Goal: Task Accomplishment & Management: Complete application form

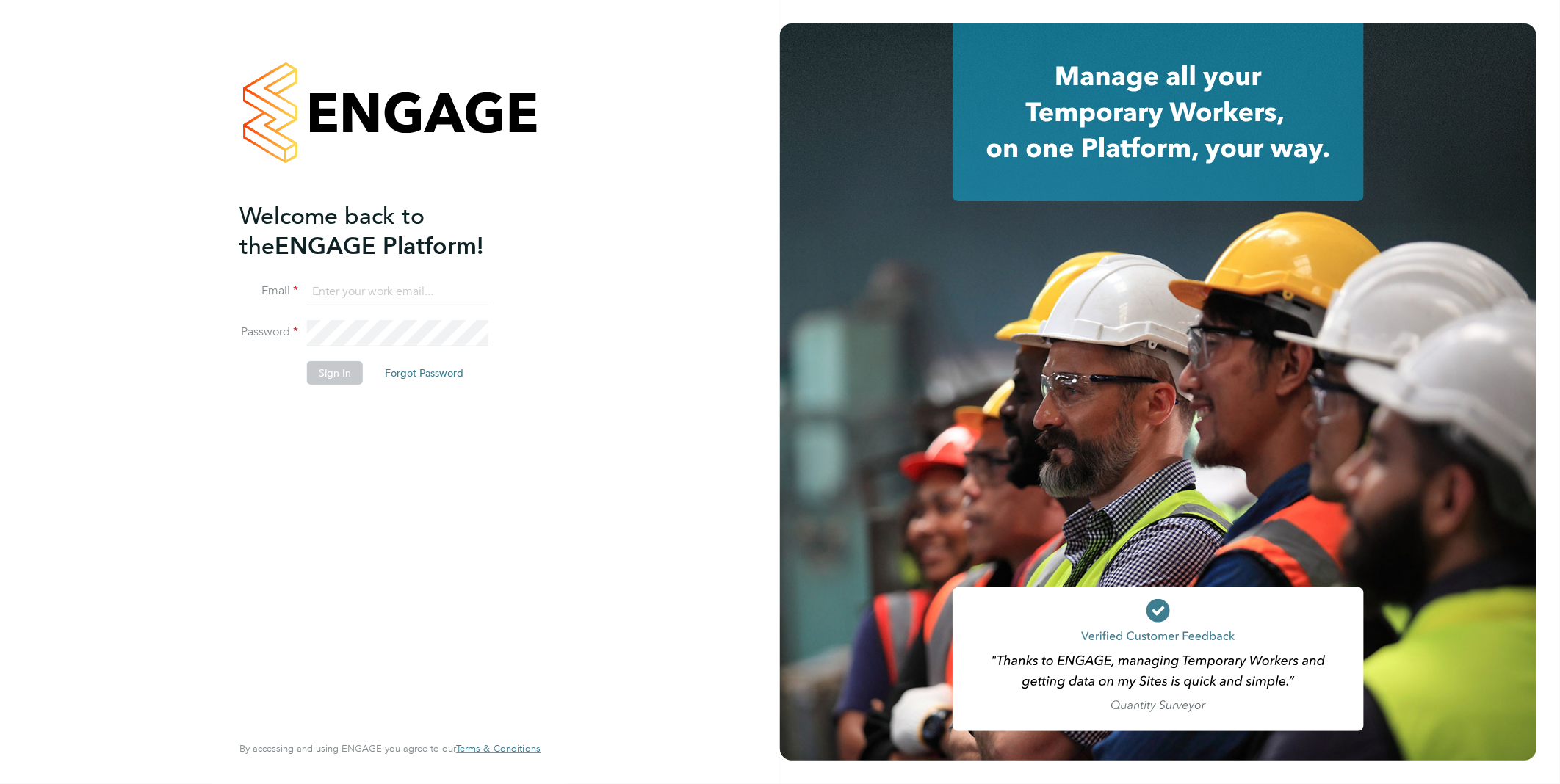
type input "rclarke@frlondon.co.uk"
click at [554, 310] on div "Welcome back to the ENGAGE Platform! Email rclarke@frlondon.co.uk Password Sign…" at bounding box center [389, 392] width 360 height 784
click at [309, 370] on button "Sign In" at bounding box center [335, 373] width 56 height 24
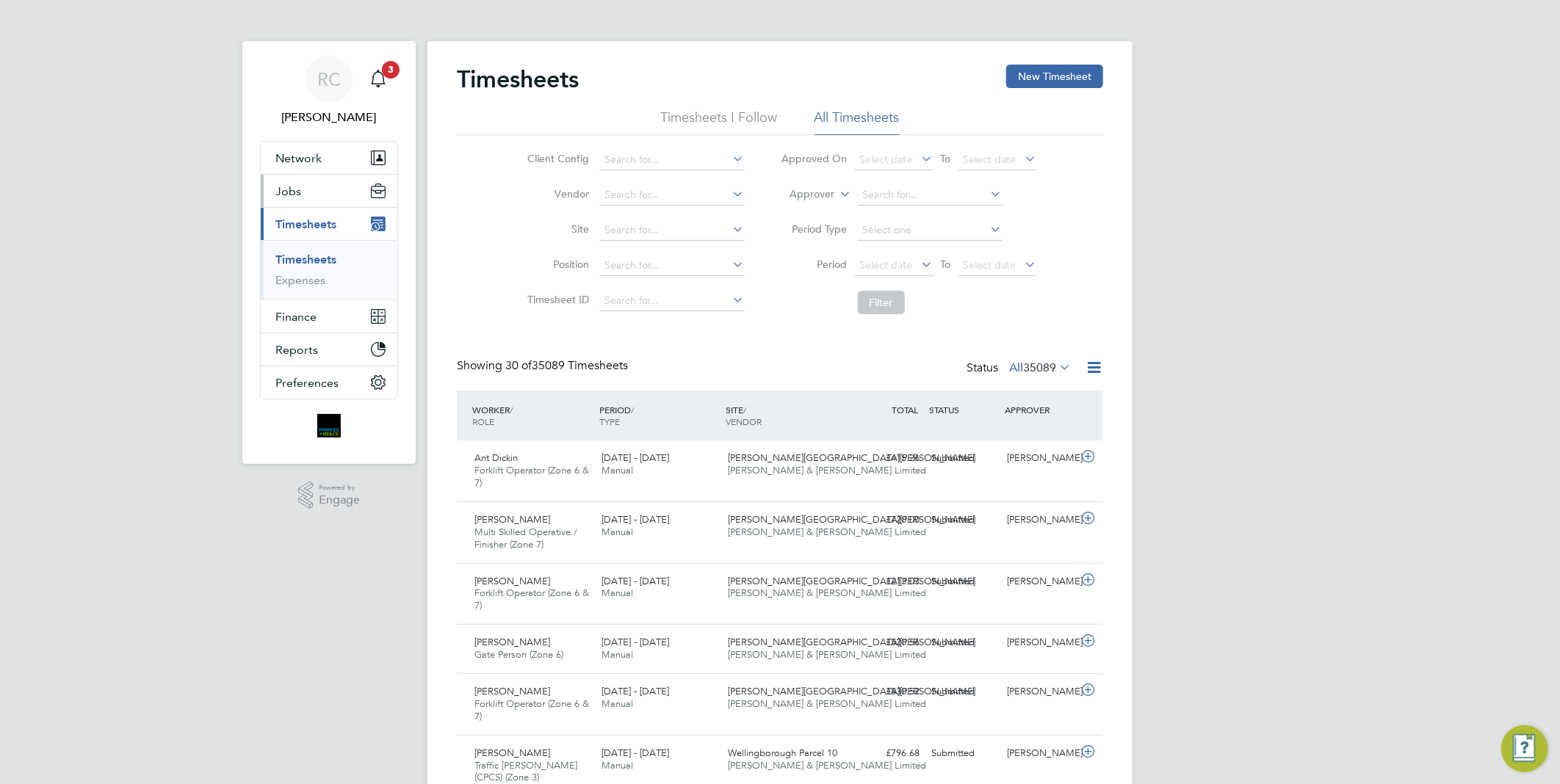
click at [310, 183] on button "Jobs" at bounding box center [329, 190] width 137 height 33
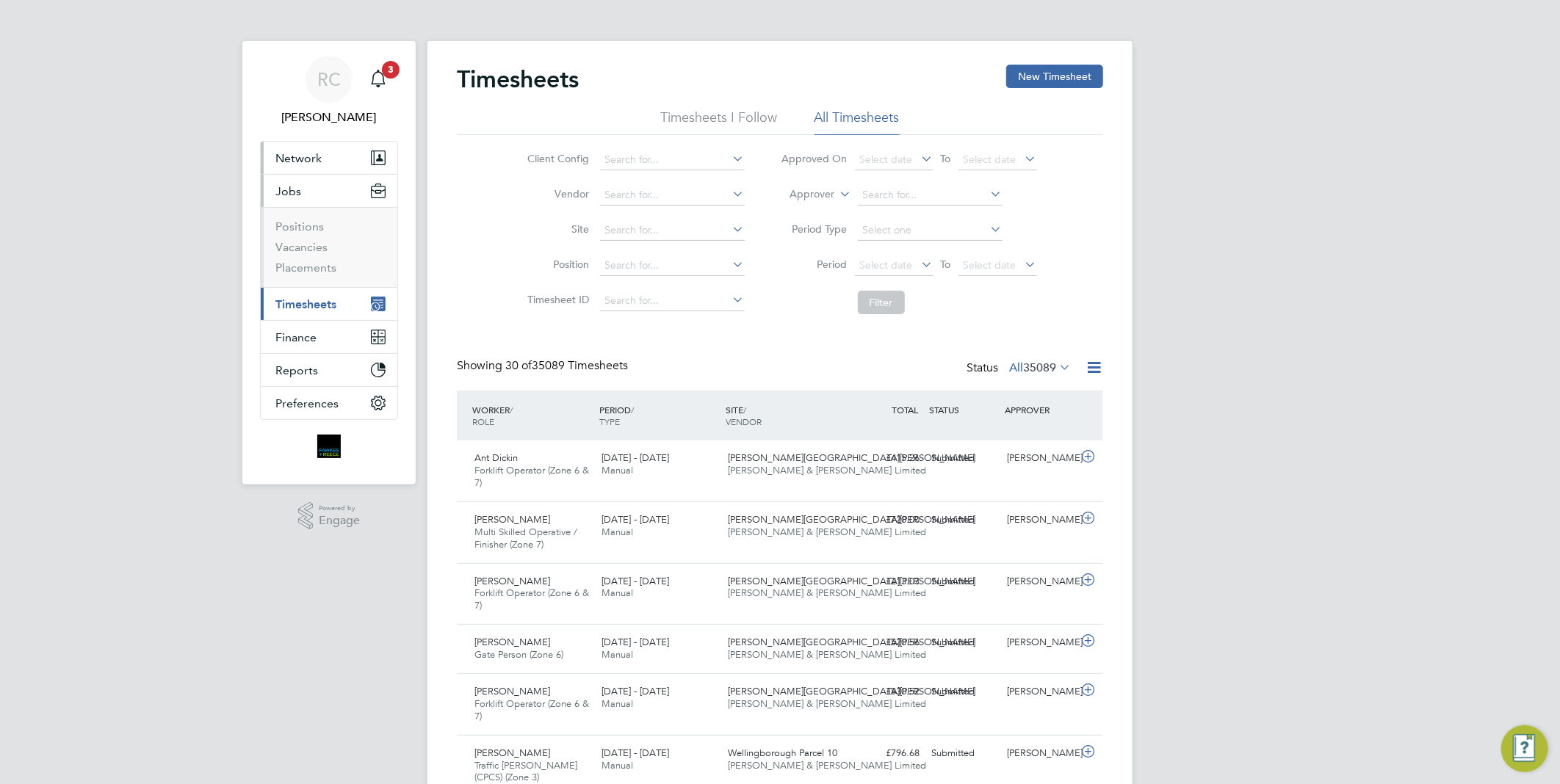
click at [302, 157] on span "Network" at bounding box center [298, 159] width 46 height 14
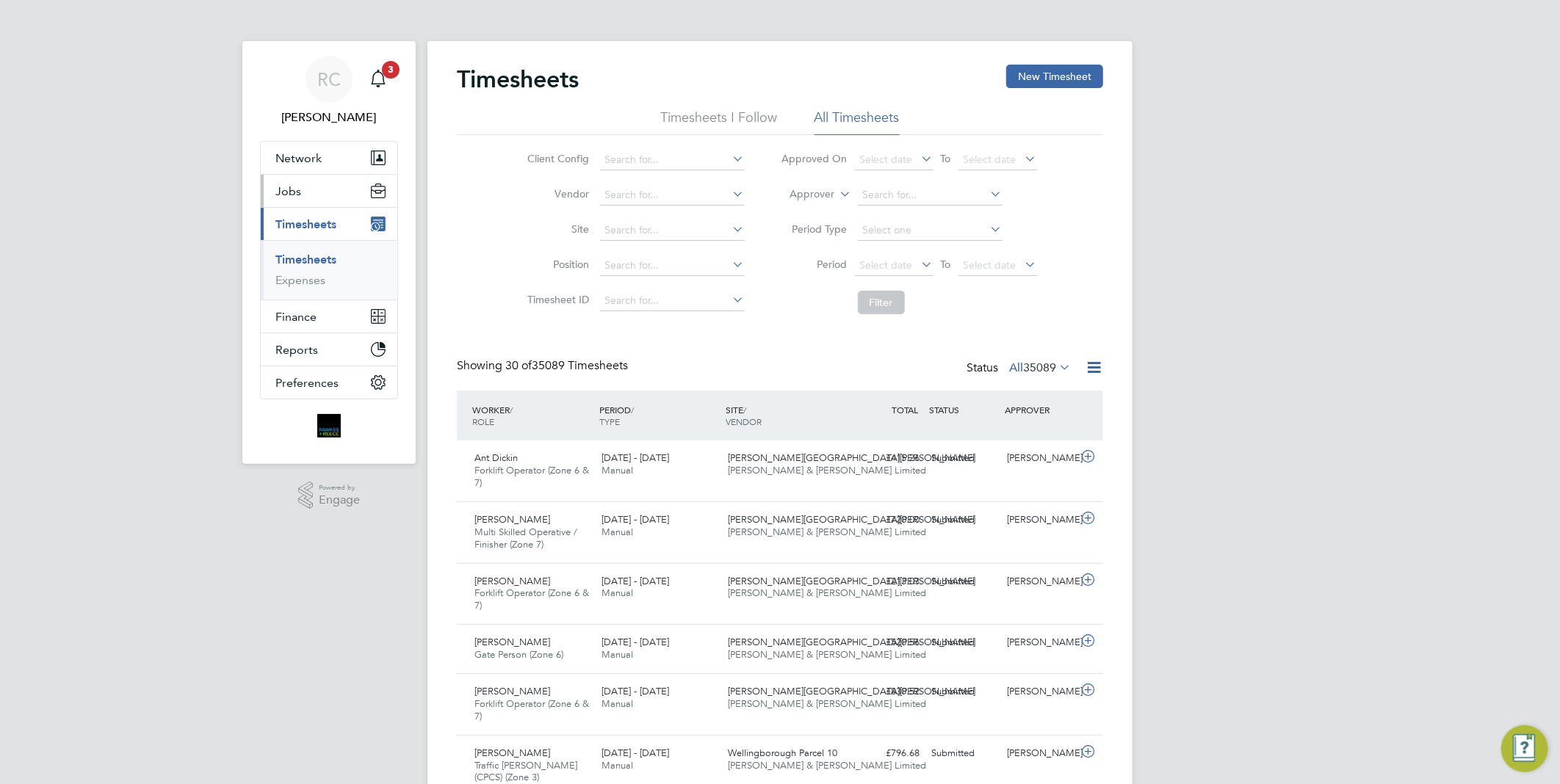
click at [332, 194] on button "Jobs" at bounding box center [329, 190] width 137 height 33
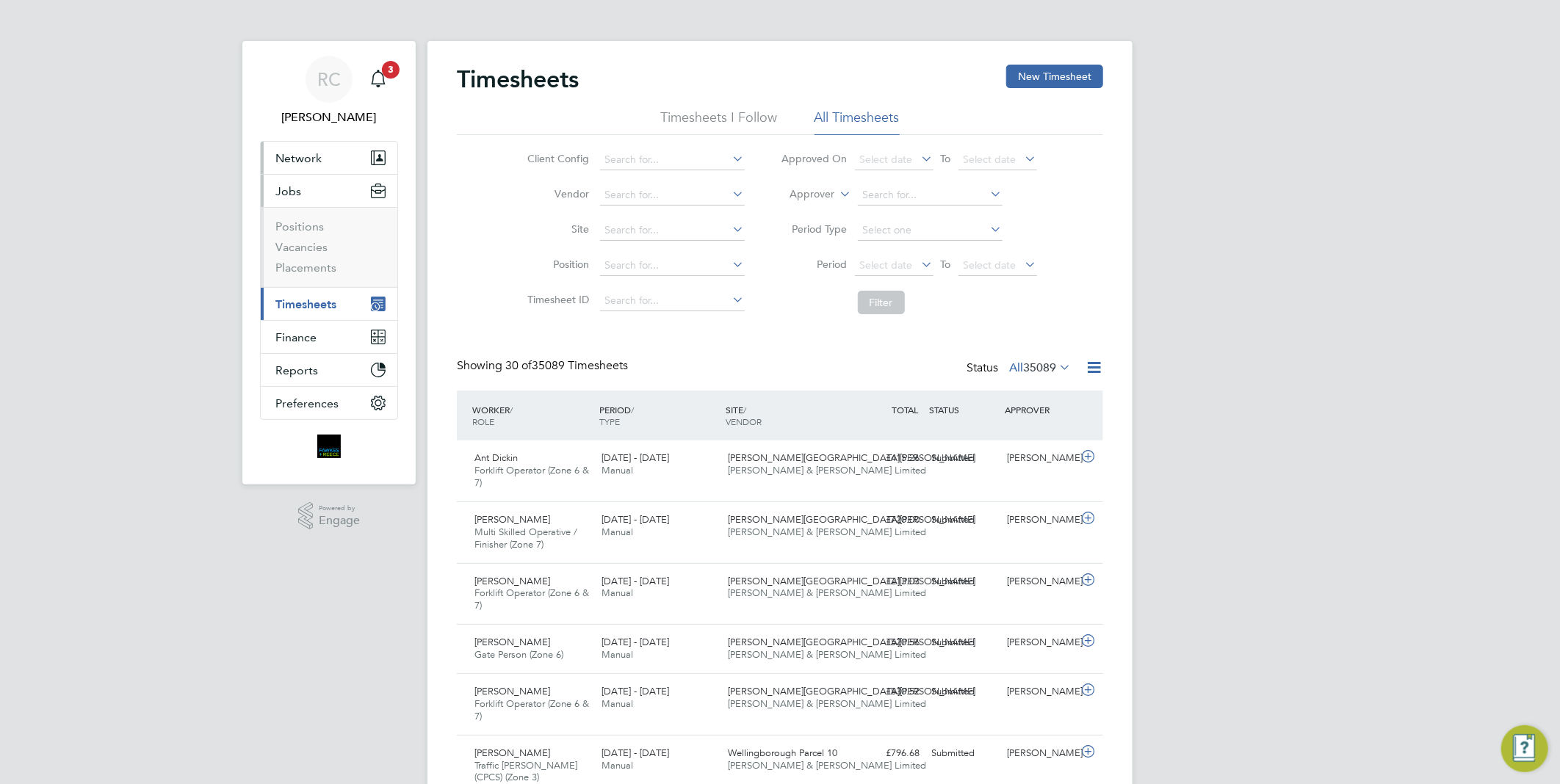
click at [310, 160] on span "Network" at bounding box center [298, 159] width 46 height 14
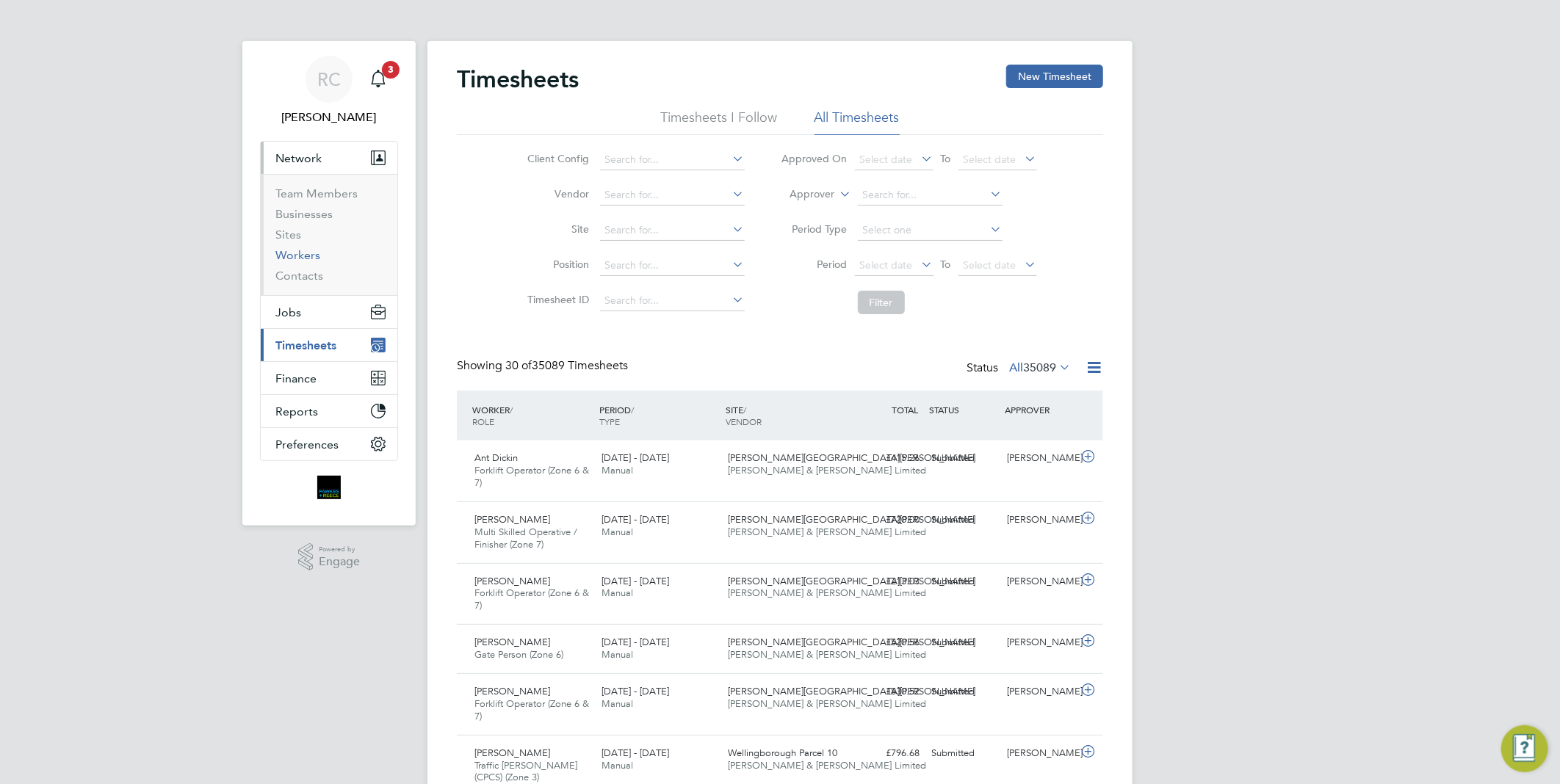
click at [306, 251] on link "Workers" at bounding box center [297, 255] width 44 height 14
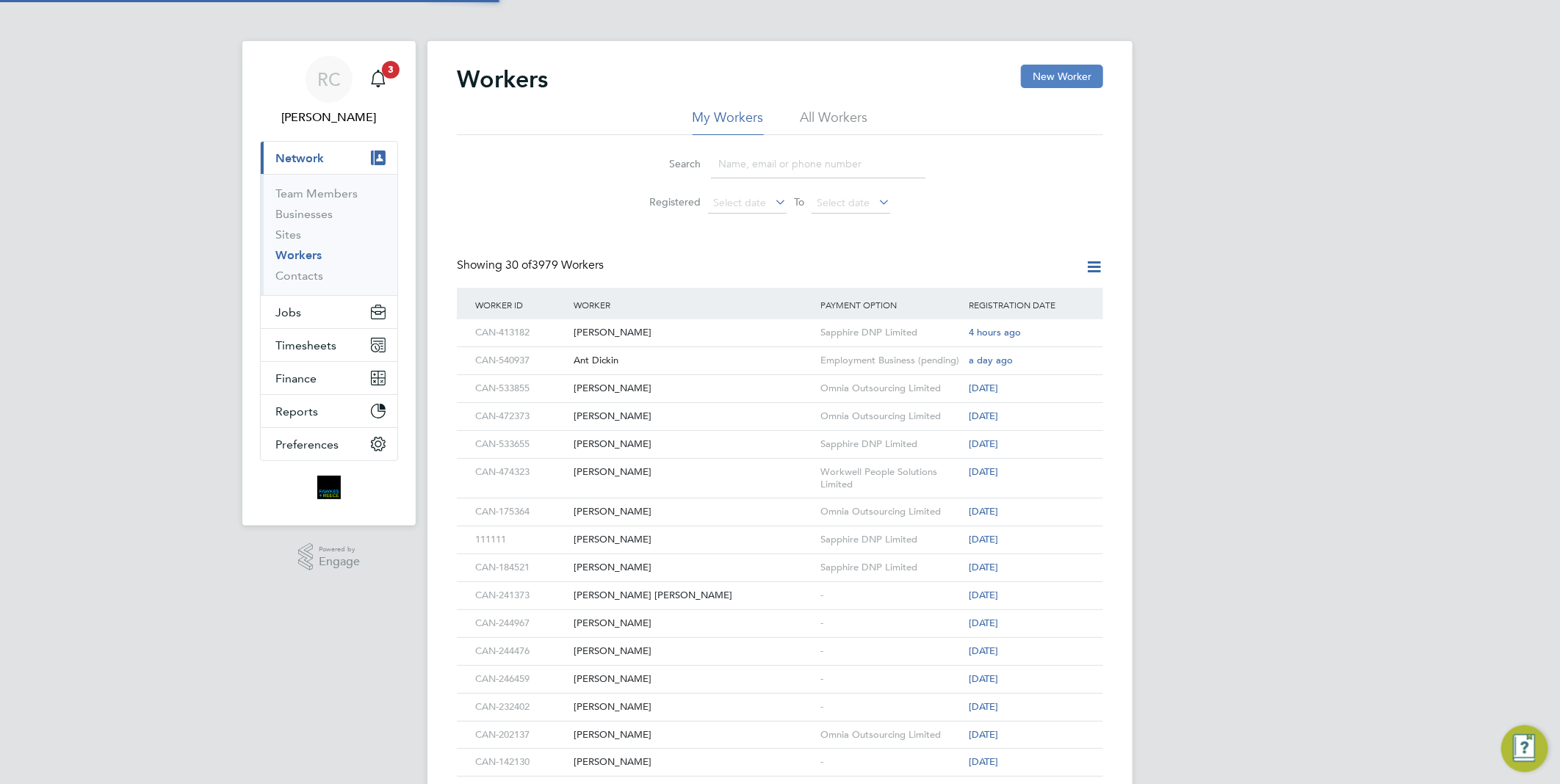
click at [1077, 86] on button "New Worker" at bounding box center [1061, 77] width 82 height 24
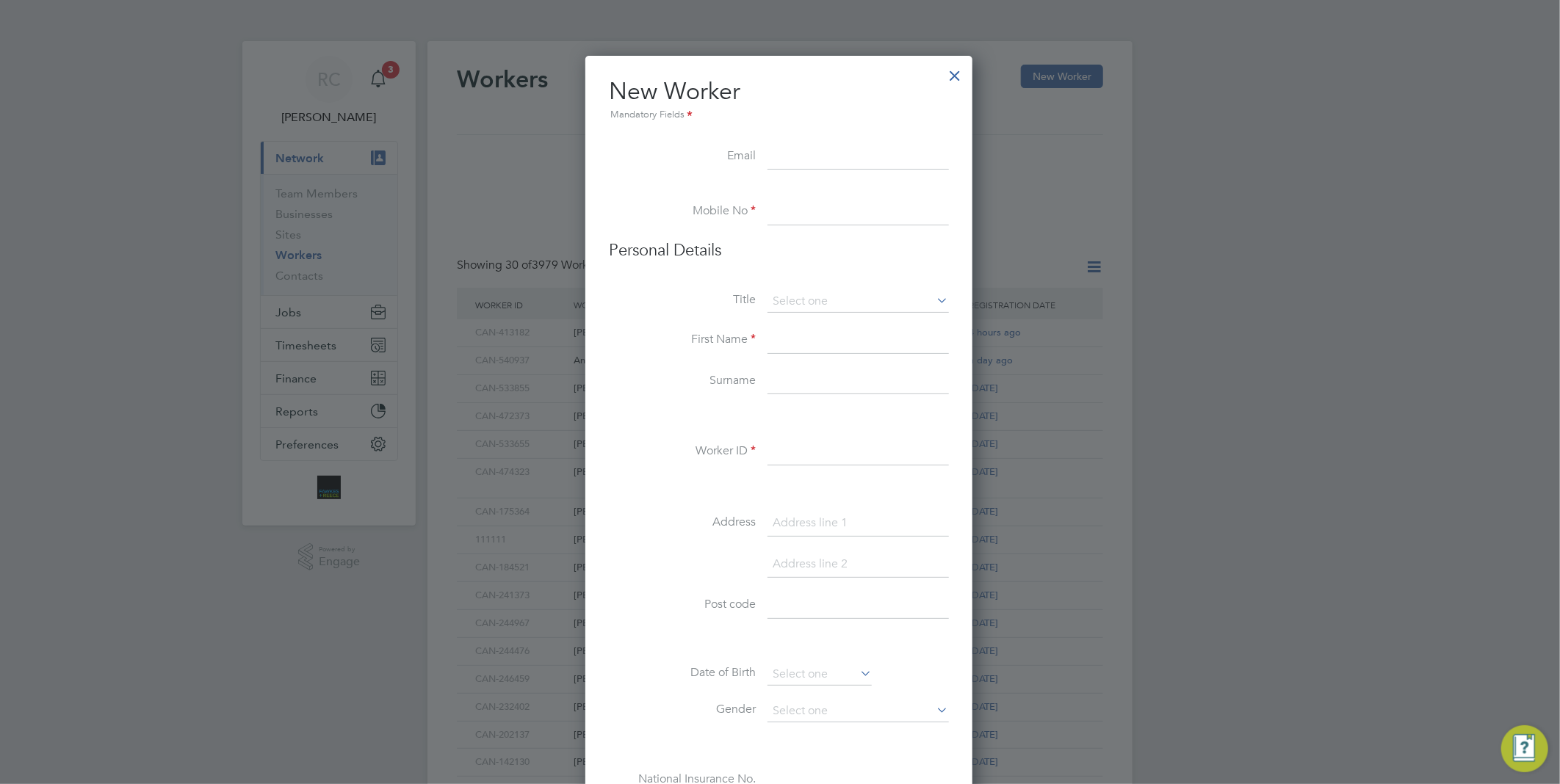
scroll to position [1248, 390]
click at [801, 162] on input at bounding box center [858, 157] width 181 height 27
paste input "[EMAIL_ADDRESS][DOMAIN_NAME]"
type input "[EMAIL_ADDRESS][DOMAIN_NAME]"
click at [816, 207] on input at bounding box center [858, 212] width 181 height 27
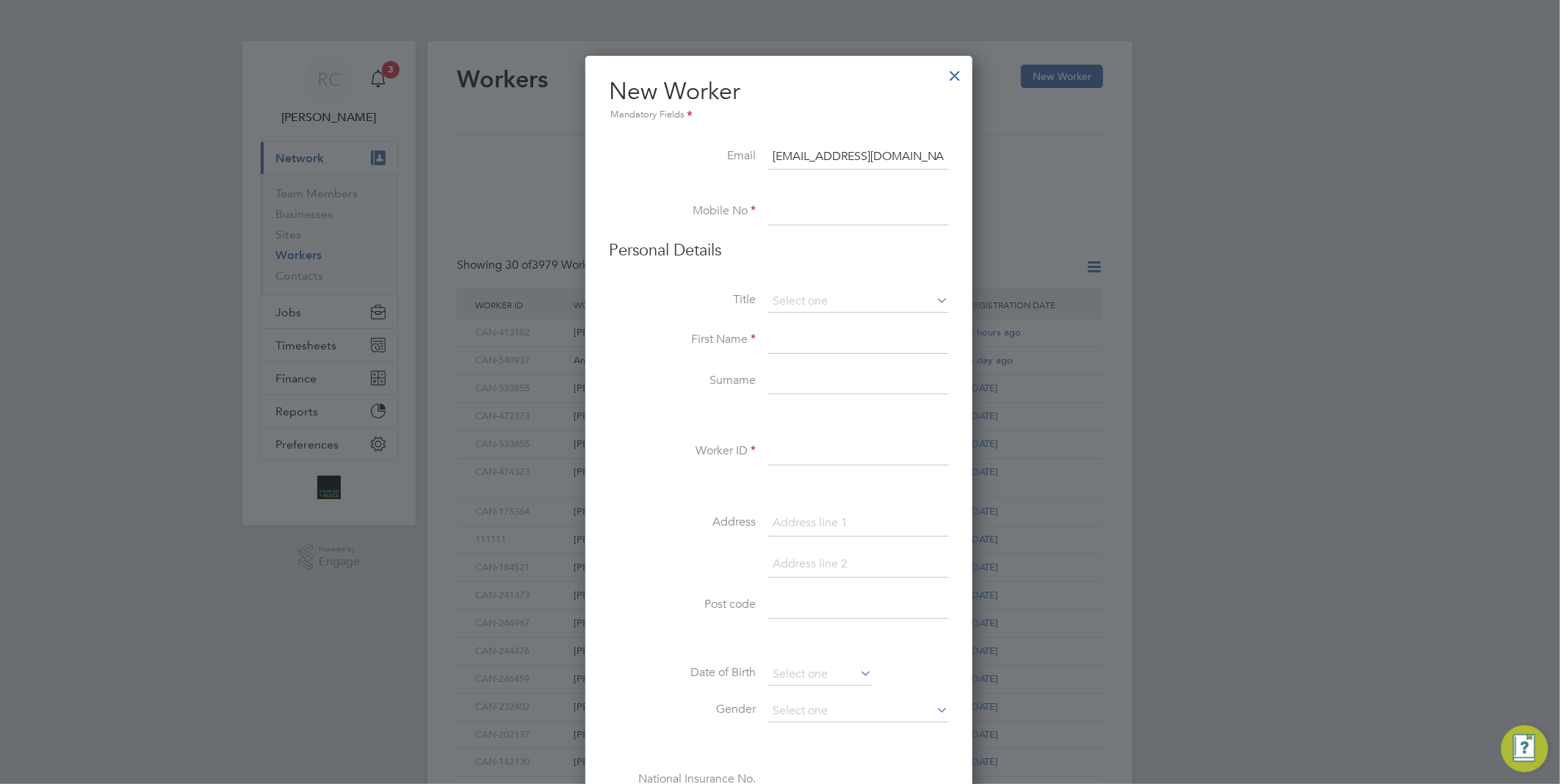
click at [797, 215] on input at bounding box center [858, 212] width 181 height 27
paste input "07941231110"
type input "07941231110"
click at [795, 294] on input at bounding box center [858, 301] width 181 height 22
click at [793, 327] on li "Mr" at bounding box center [858, 321] width 183 height 19
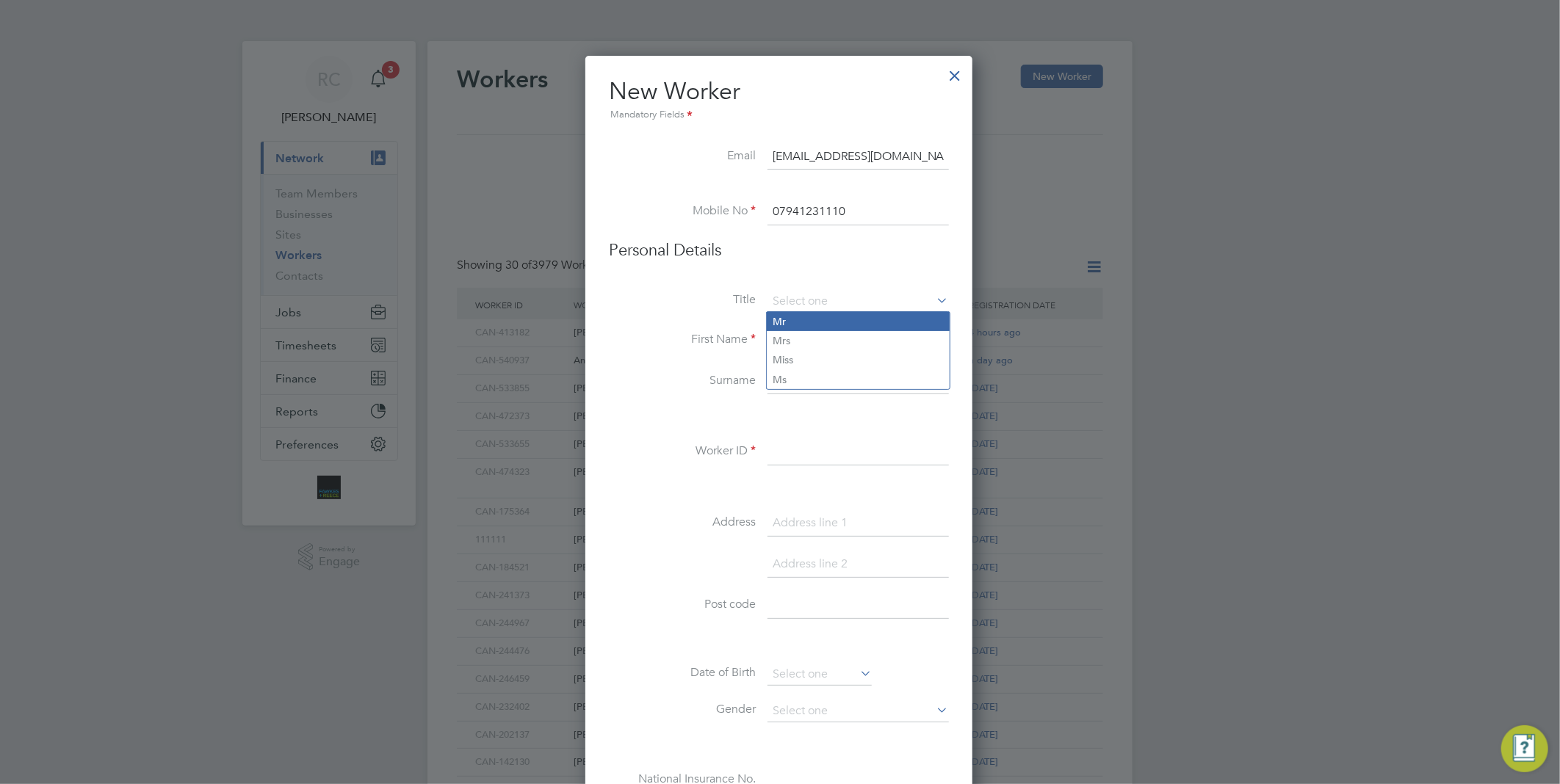
type input "Mr"
click at [801, 340] on input at bounding box center [858, 340] width 181 height 27
click at [790, 338] on input at bounding box center [858, 340] width 181 height 27
paste input "Mark"
type input "Mark"
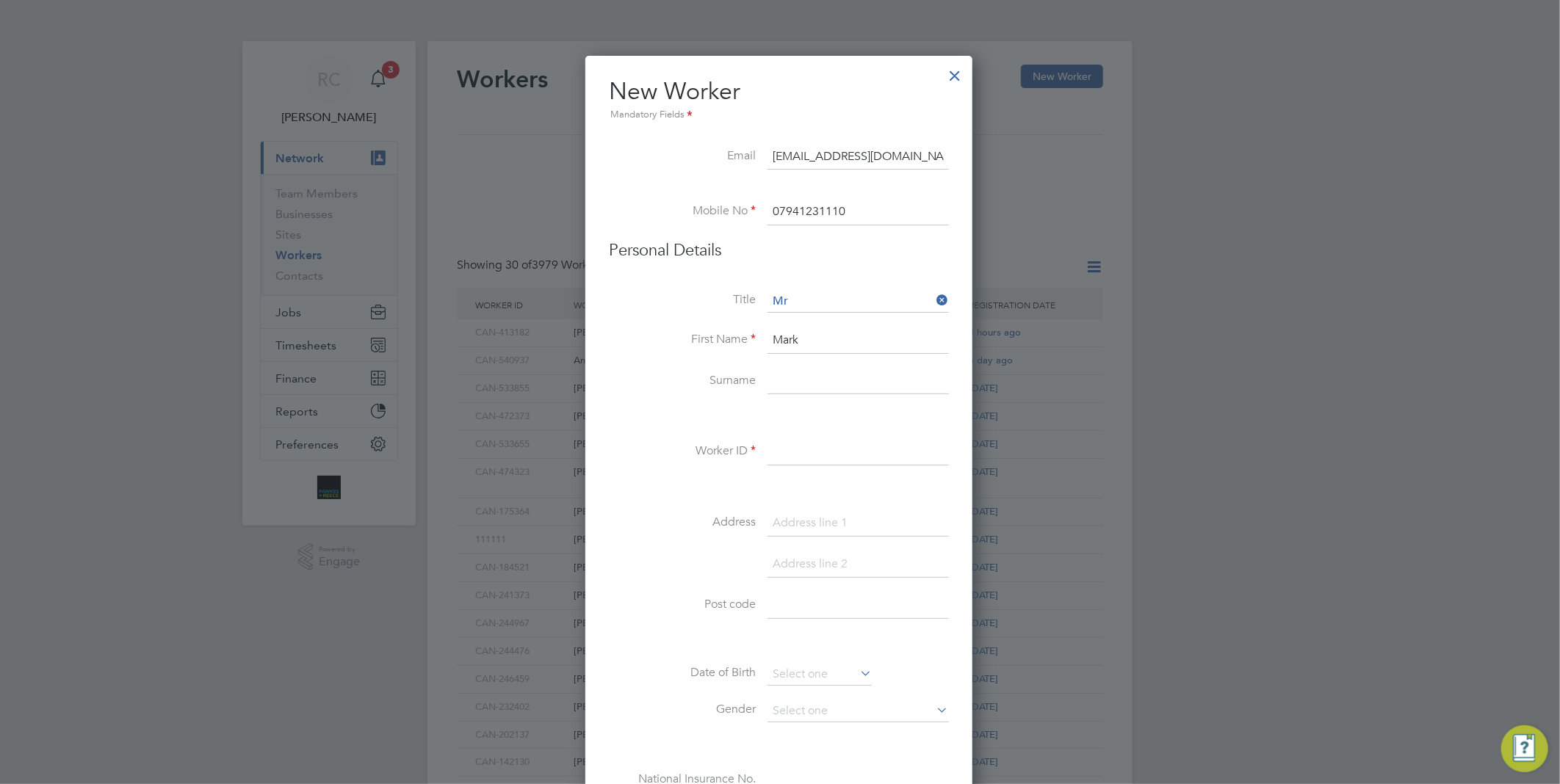
click at [775, 371] on input at bounding box center [858, 381] width 181 height 27
click at [840, 370] on input at bounding box center [858, 381] width 181 height 27
paste input "[PERSON_NAME]"
type input "[PERSON_NAME]"
click at [815, 460] on input at bounding box center [858, 452] width 181 height 27
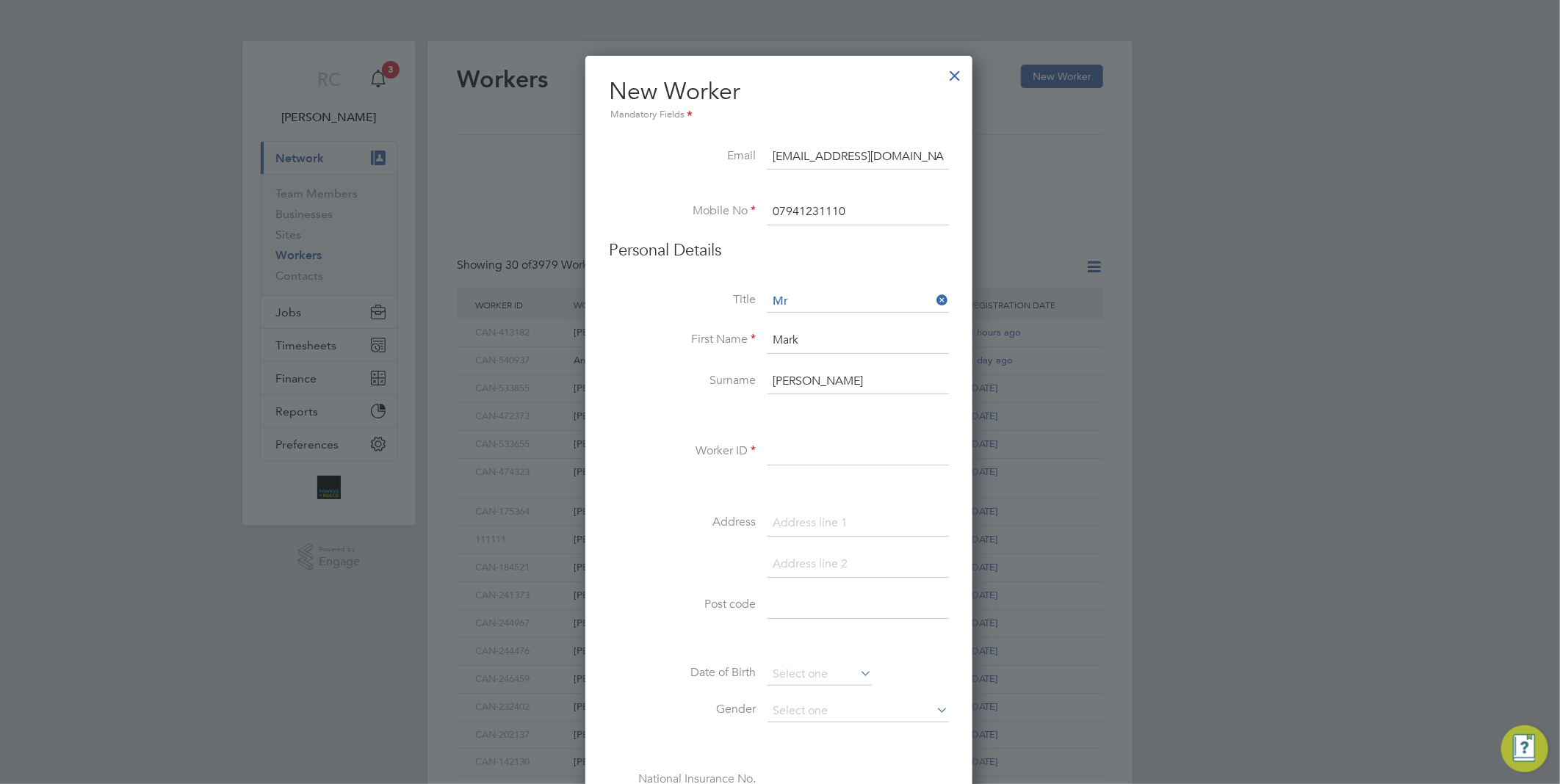
paste input "CAN-195562"
type input "CAN-195562"
click at [797, 517] on input at bounding box center [858, 523] width 181 height 27
click at [841, 529] on input at bounding box center [858, 523] width 181 height 27
click at [824, 527] on input at bounding box center [858, 523] width 181 height 27
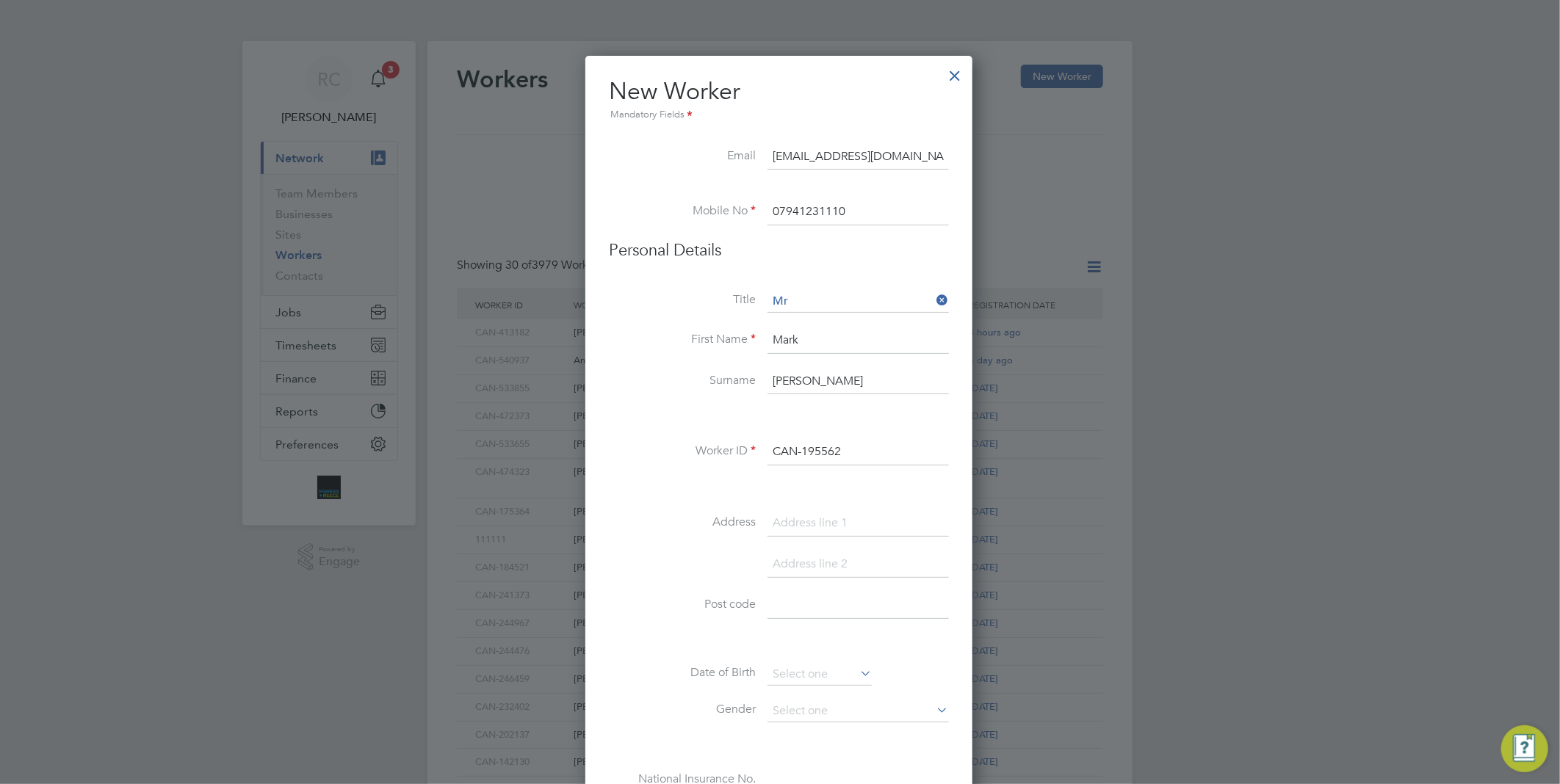
click at [1122, 448] on div at bounding box center [780, 392] width 1560 height 784
click at [830, 515] on input at bounding box center [858, 523] width 181 height 27
click at [846, 531] on input at bounding box center [858, 523] width 181 height 27
click at [824, 511] on input at bounding box center [858, 523] width 181 height 27
click at [775, 521] on input "twitter cottage" at bounding box center [858, 523] width 181 height 27
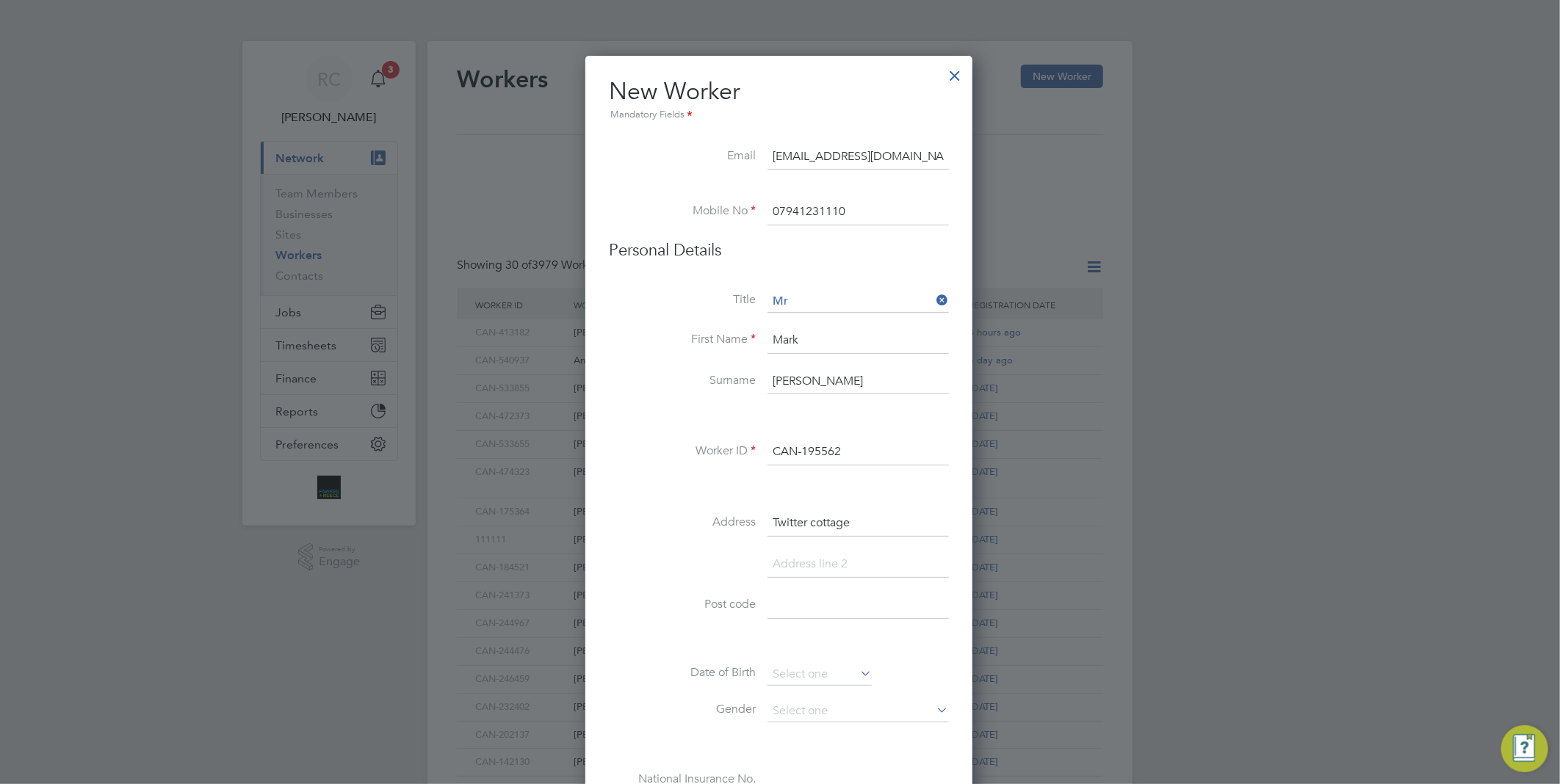
click at [860, 518] on input "Twitter cottage" at bounding box center [858, 523] width 181 height 27
click at [818, 569] on input at bounding box center [858, 564] width 181 height 27
click at [809, 523] on input "Twitter cottage" at bounding box center [858, 523] width 181 height 27
click at [877, 525] on input "Twitten cottage" at bounding box center [858, 523] width 181 height 27
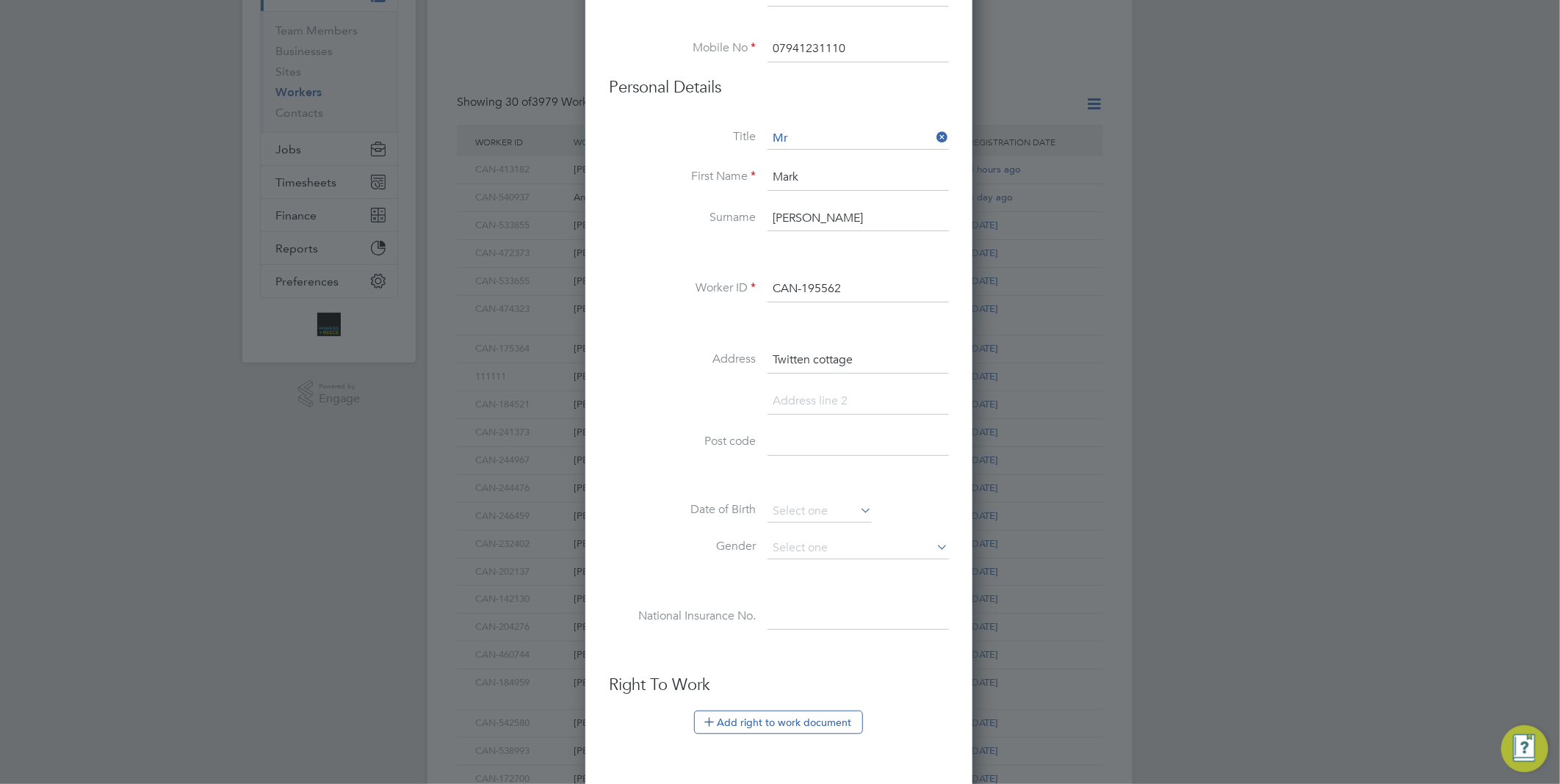
click at [804, 439] on input at bounding box center [858, 442] width 181 height 27
click at [769, 361] on input "Twitten cottage" at bounding box center [858, 360] width 181 height 27
type input "TheTwitten cottage"
click at [825, 428] on div "Title Mr First Name Mark Surname [PERSON_NAME] Worker ID CAN-195562 Address The…" at bounding box center [779, 394] width 340 height 533
click at [824, 441] on input at bounding box center [858, 442] width 181 height 27
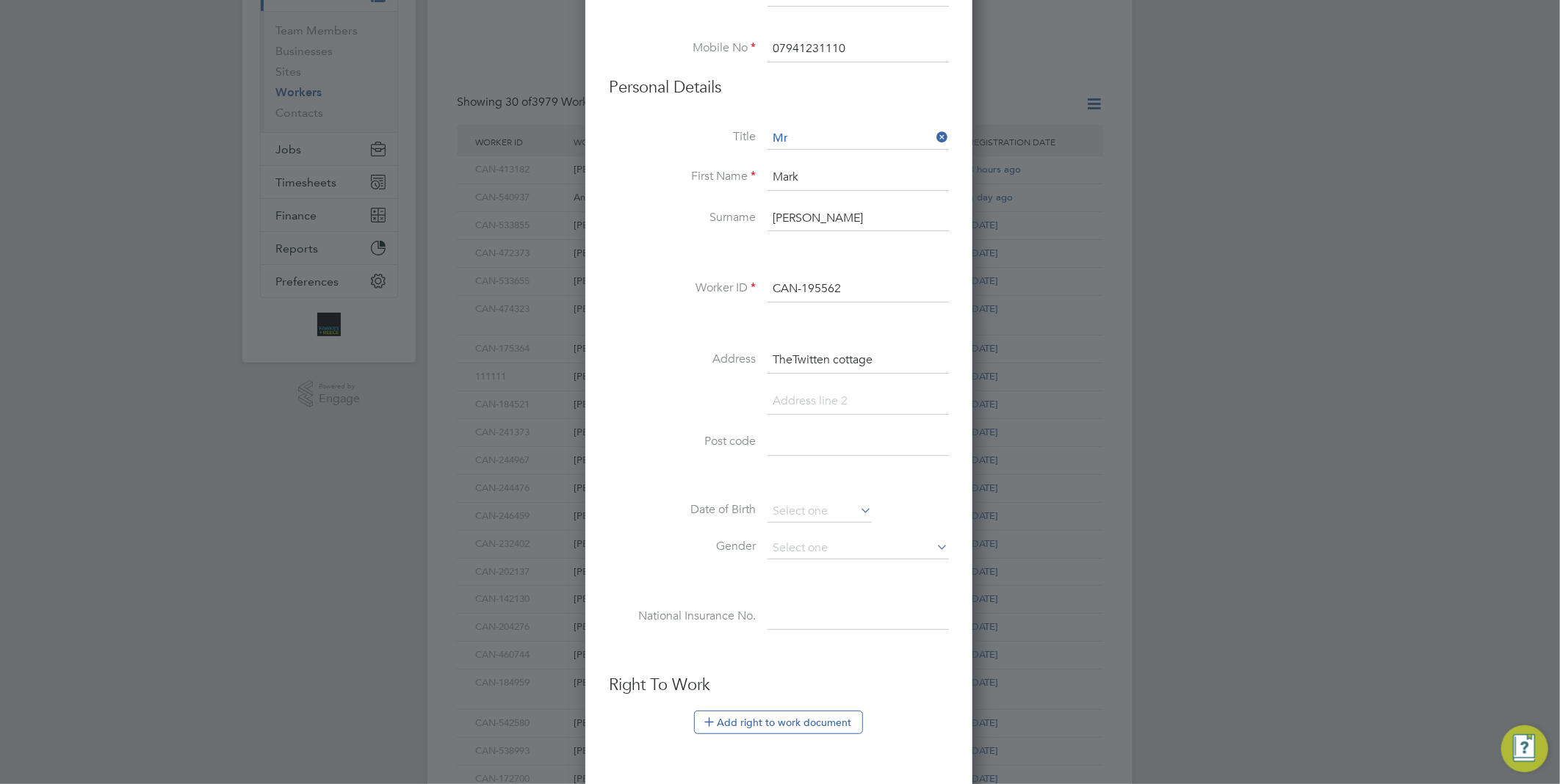
click at [890, 360] on input "TheTwitten cottage" at bounding box center [858, 360] width 181 height 27
drag, startPoint x: 791, startPoint y: 358, endPoint x: 859, endPoint y: 350, distance: 68.5
click at [859, 350] on input "TheTwitten cottage" at bounding box center [858, 360] width 181 height 27
click at [796, 388] on input at bounding box center [858, 401] width 181 height 27
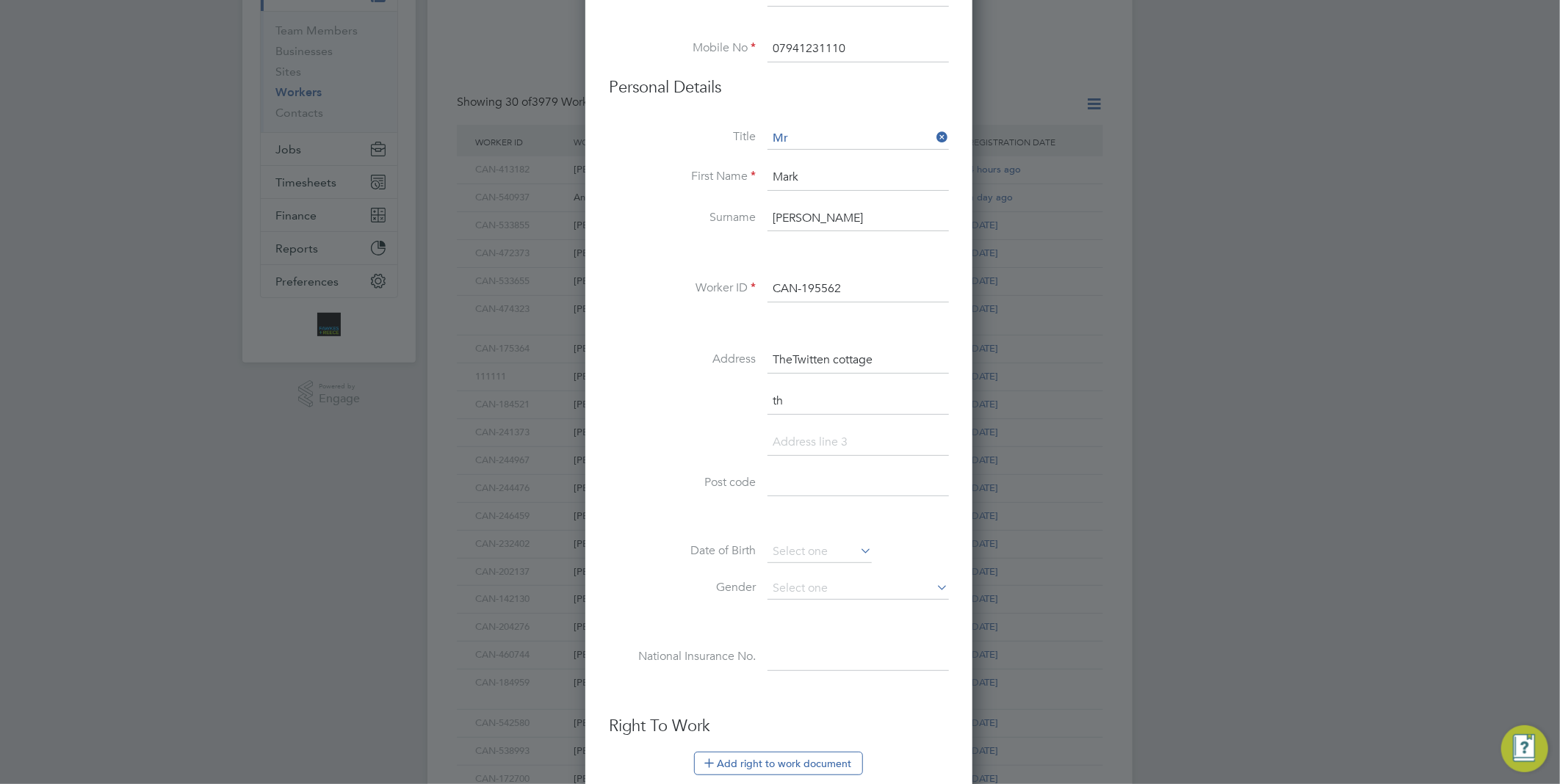
type input "th"
click at [789, 356] on input "TheTwitten cottage" at bounding box center [858, 360] width 181 height 27
type input "Twitten cottage"
click at [788, 392] on input "th" at bounding box center [858, 401] width 181 height 27
type input "the Twitten"
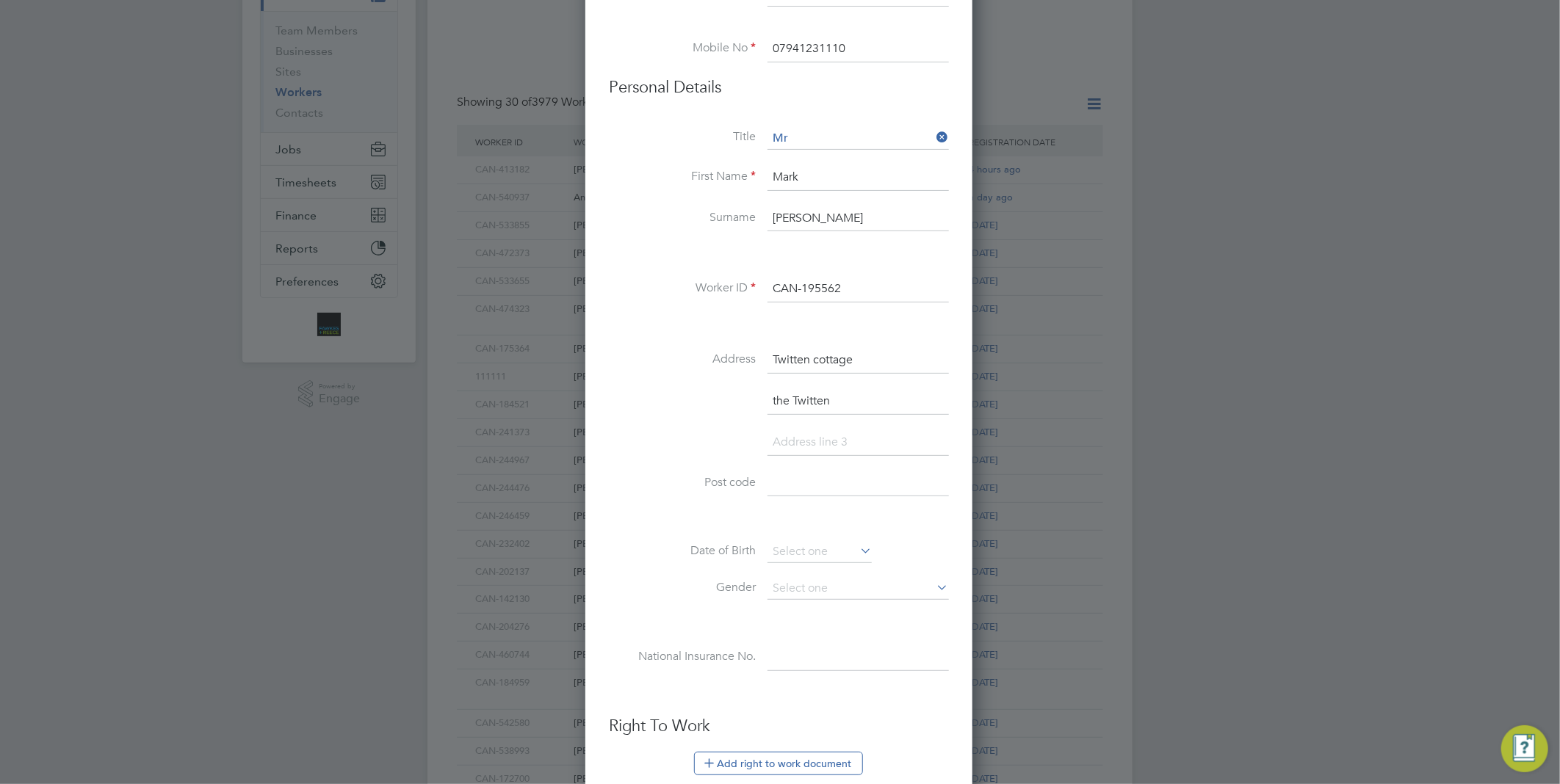
click at [796, 439] on input at bounding box center [858, 442] width 181 height 27
click at [775, 494] on input at bounding box center [858, 484] width 181 height 27
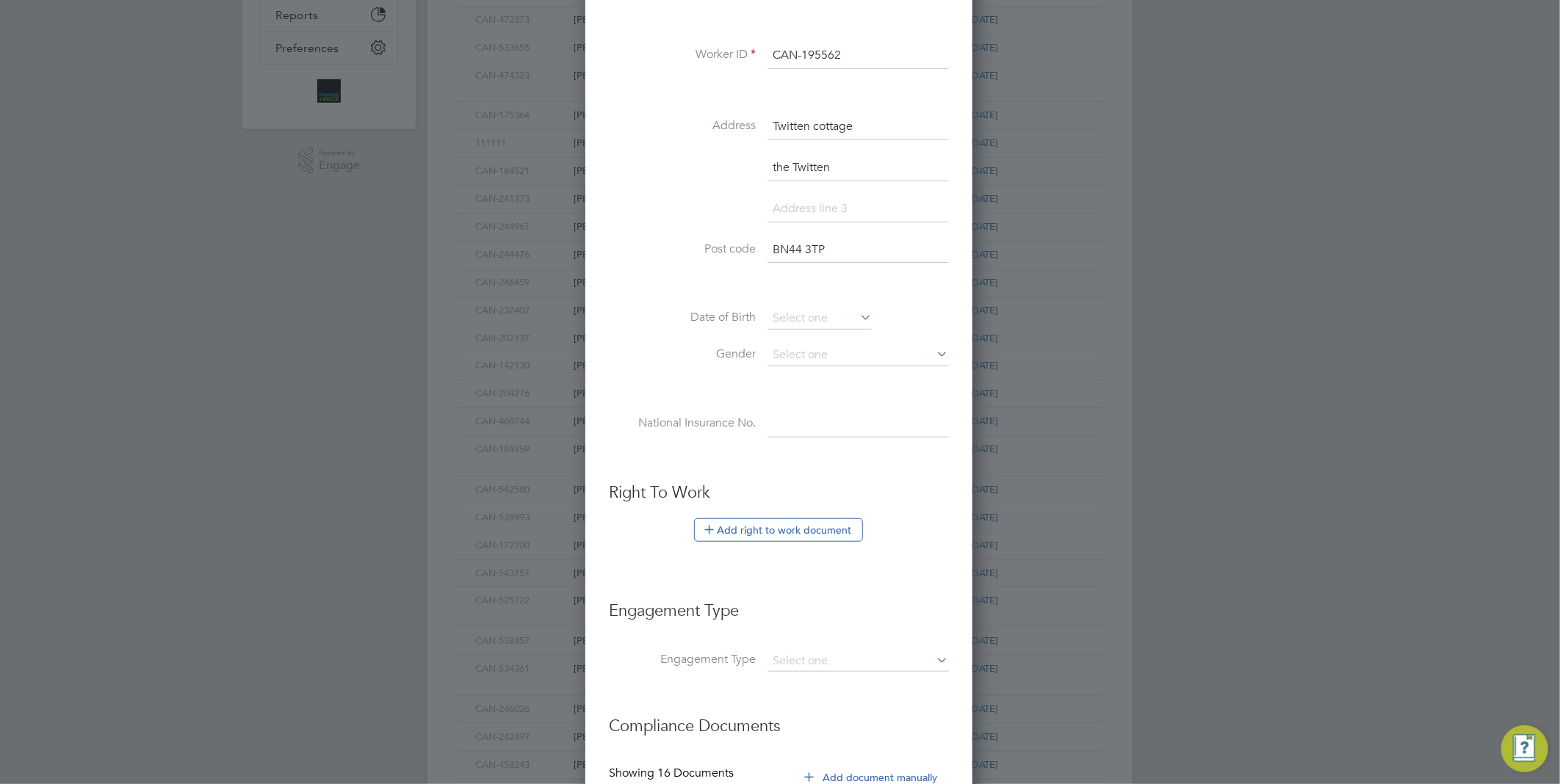
scroll to position [152, 0]
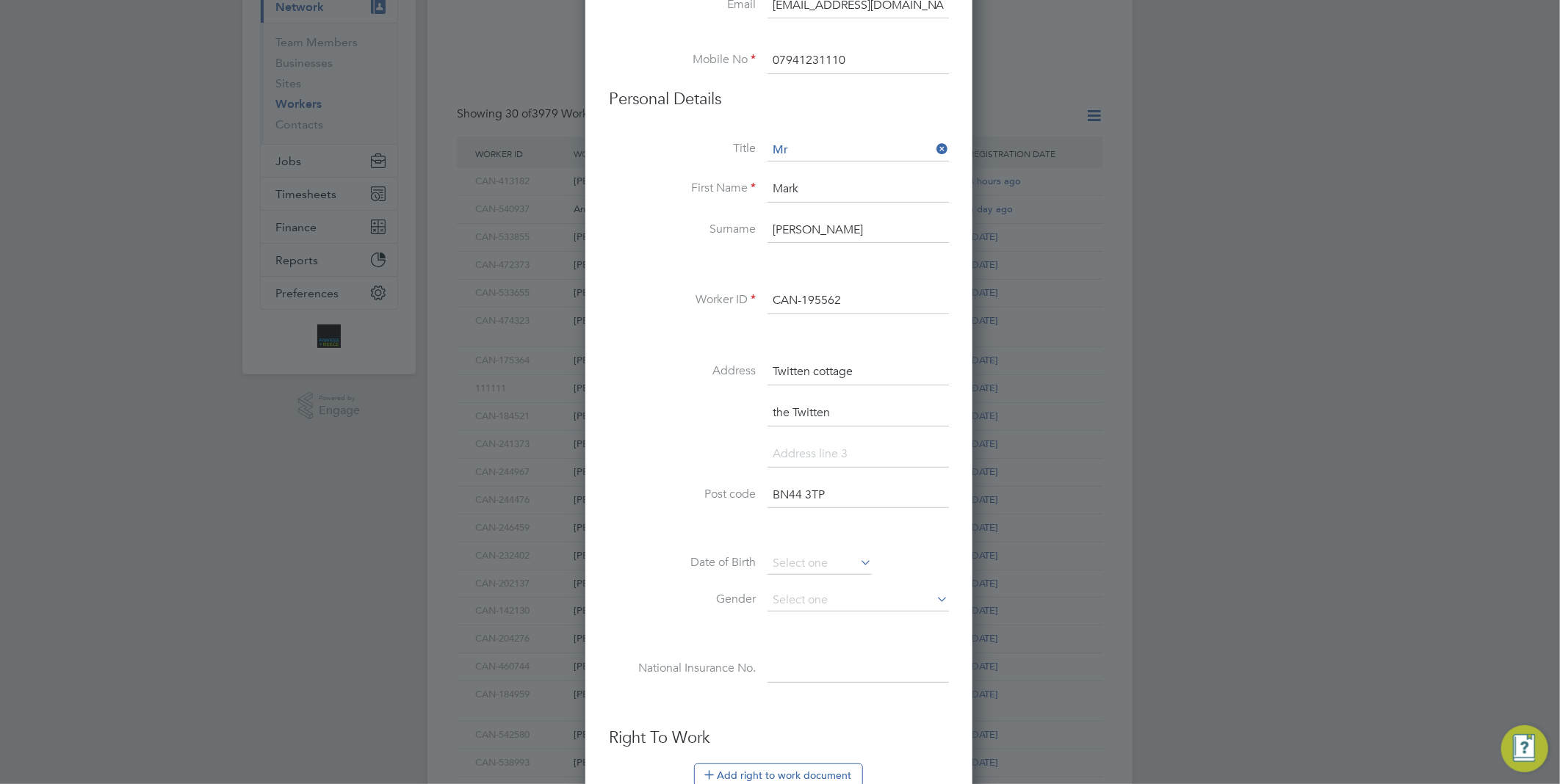
type input "BN44 3TP"
click at [691, 460] on li at bounding box center [779, 462] width 340 height 41
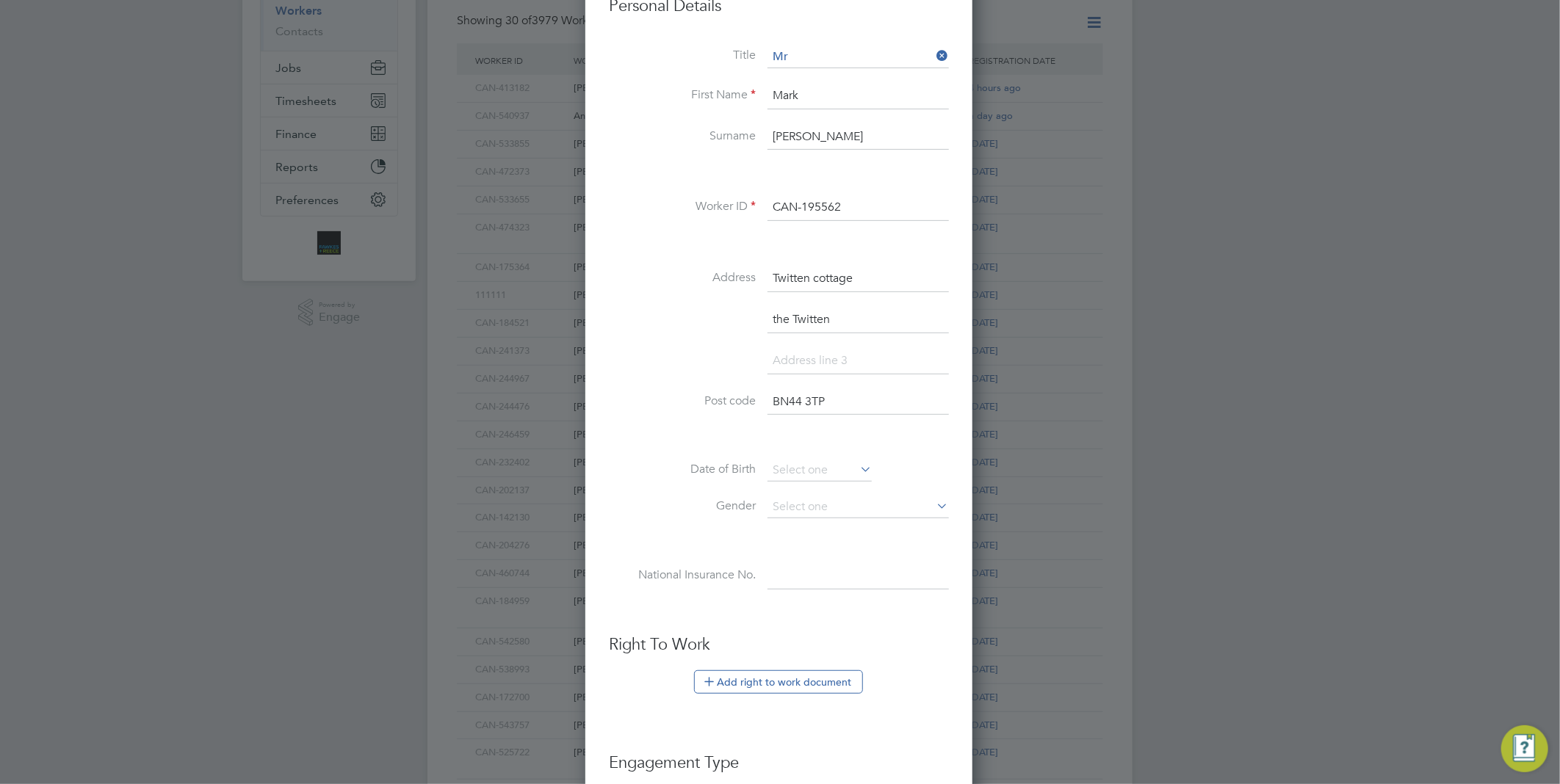
scroll to position [408, 0]
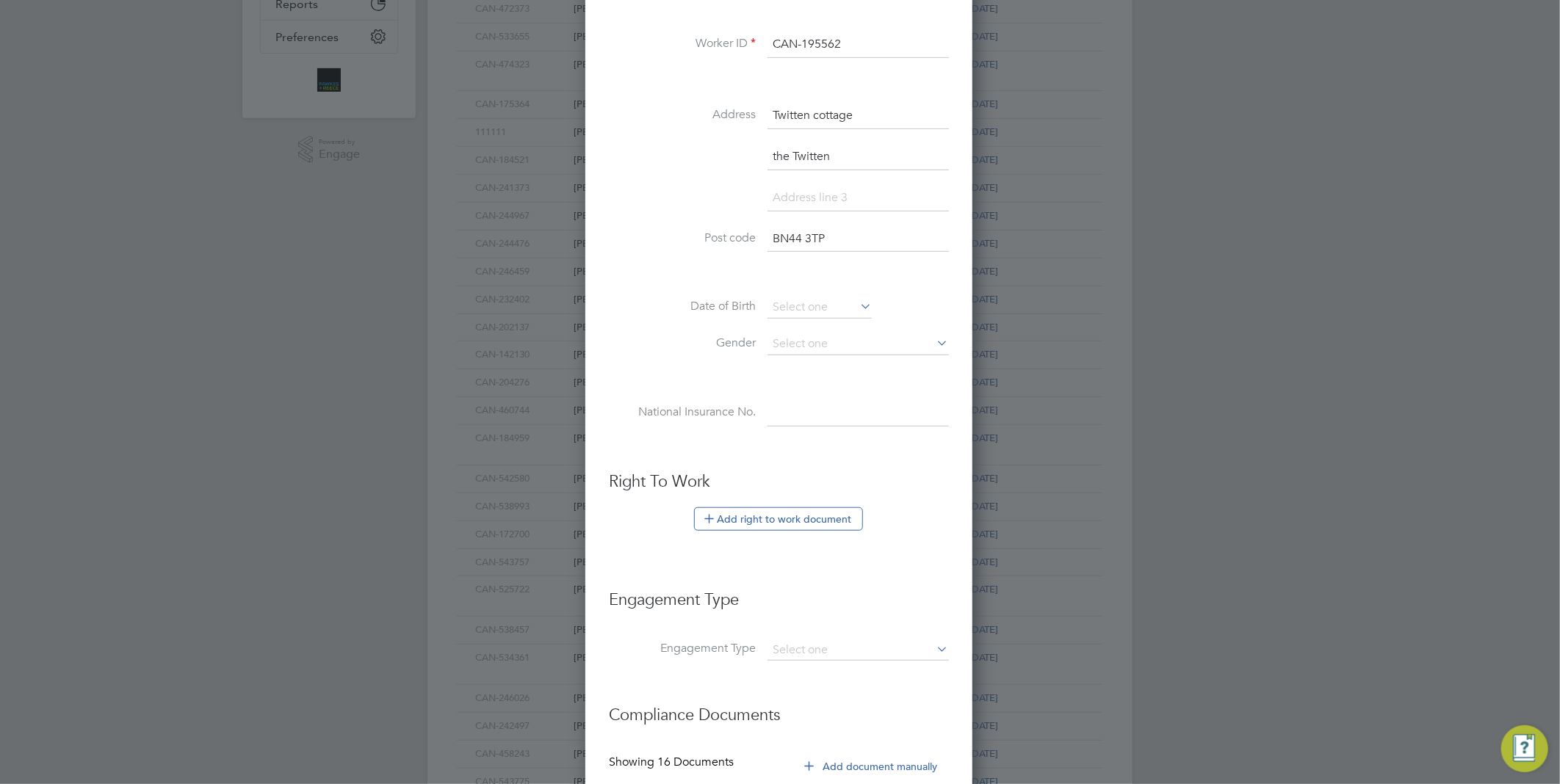
click at [812, 419] on input at bounding box center [858, 413] width 181 height 27
click at [935, 473] on h3 "Right To Work" at bounding box center [779, 483] width 340 height 22
click at [802, 408] on input "BN443TP" at bounding box center [858, 413] width 181 height 27
type input "BN44 3TP"
click at [842, 443] on li at bounding box center [779, 449] width 340 height 16
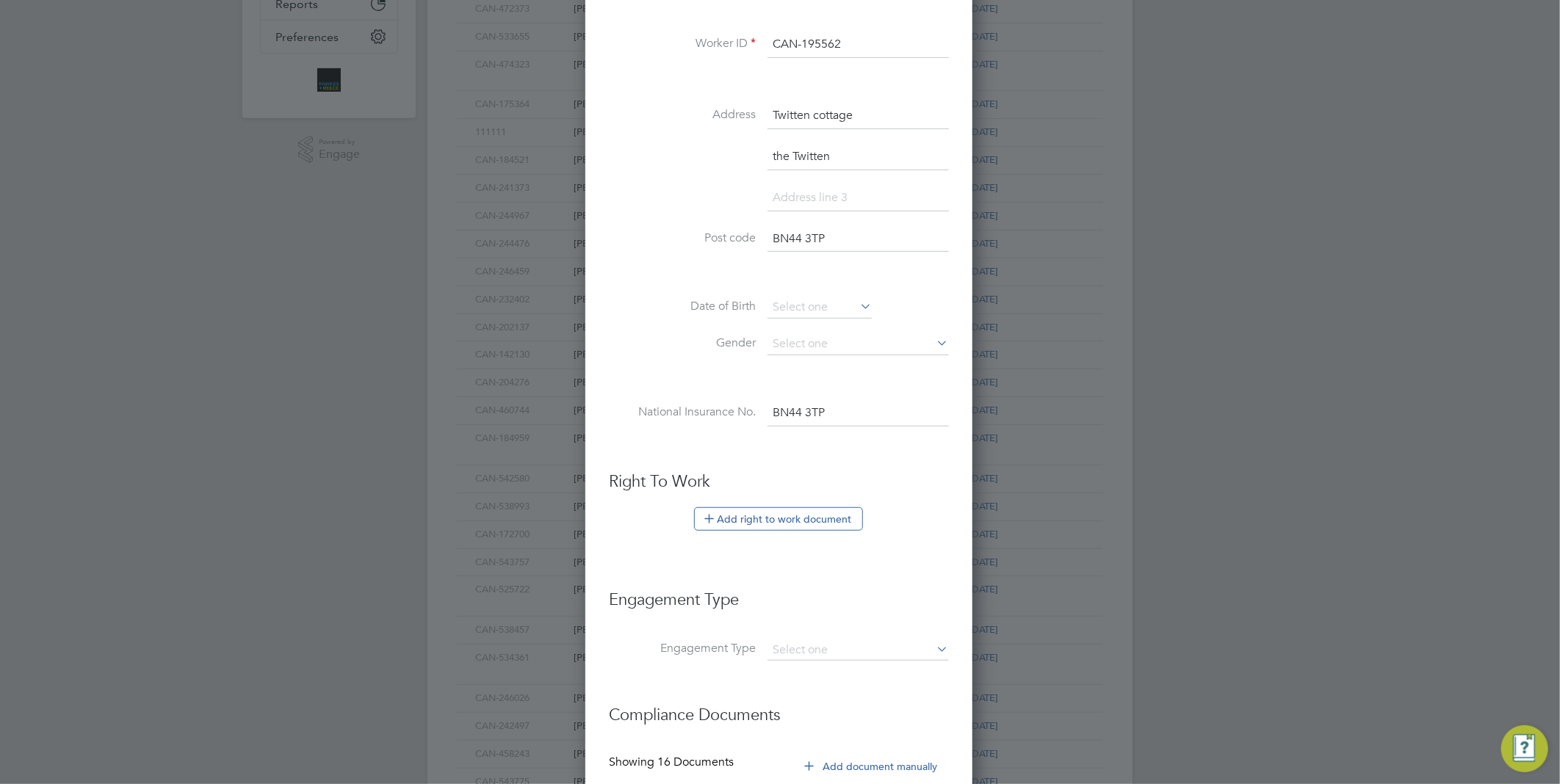
scroll to position [559, 0]
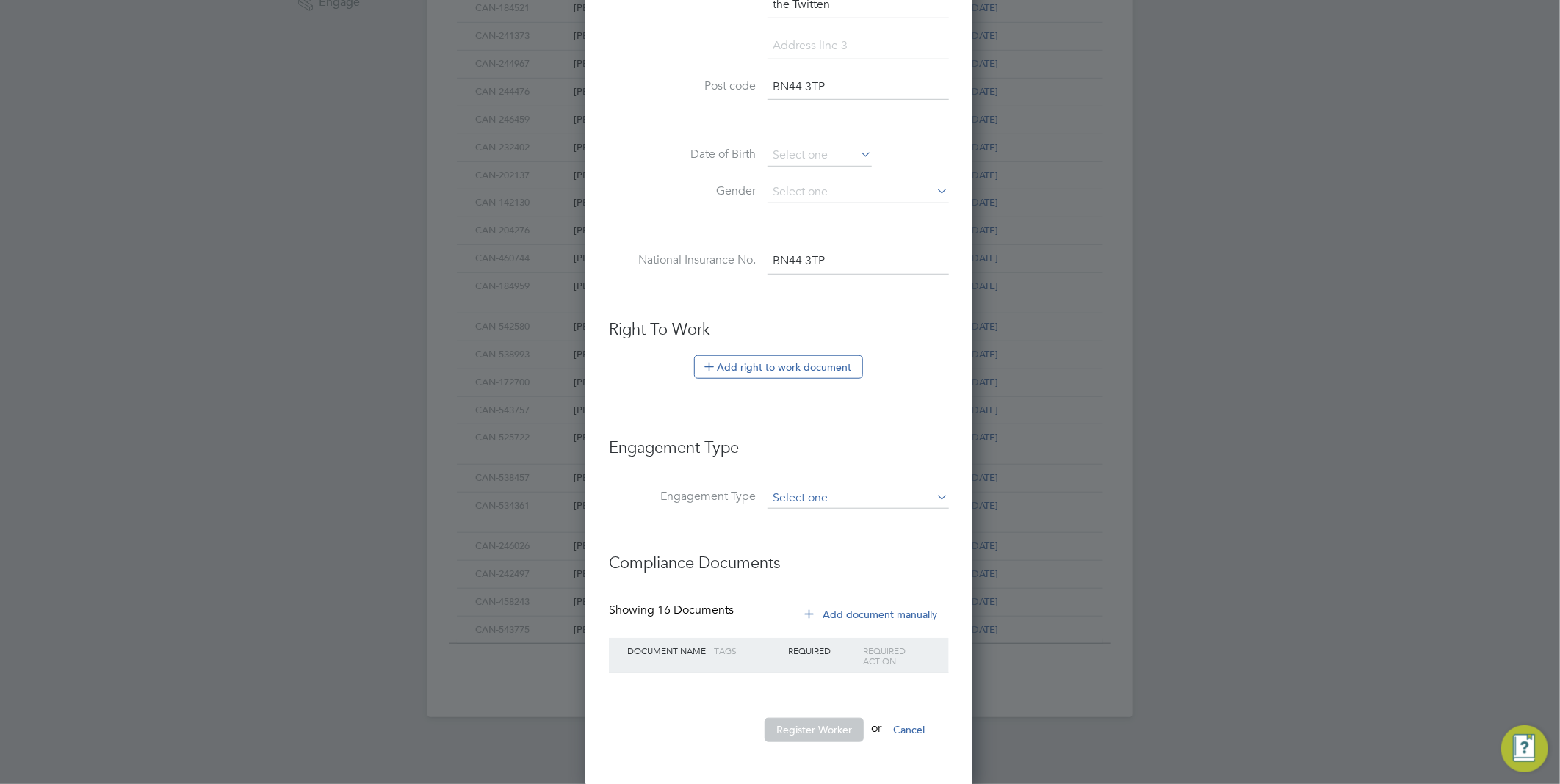
click at [850, 489] on input at bounding box center [858, 498] width 181 height 21
click at [834, 572] on li "Umbrella" at bounding box center [858, 581] width 183 height 22
type input "Umbrella"
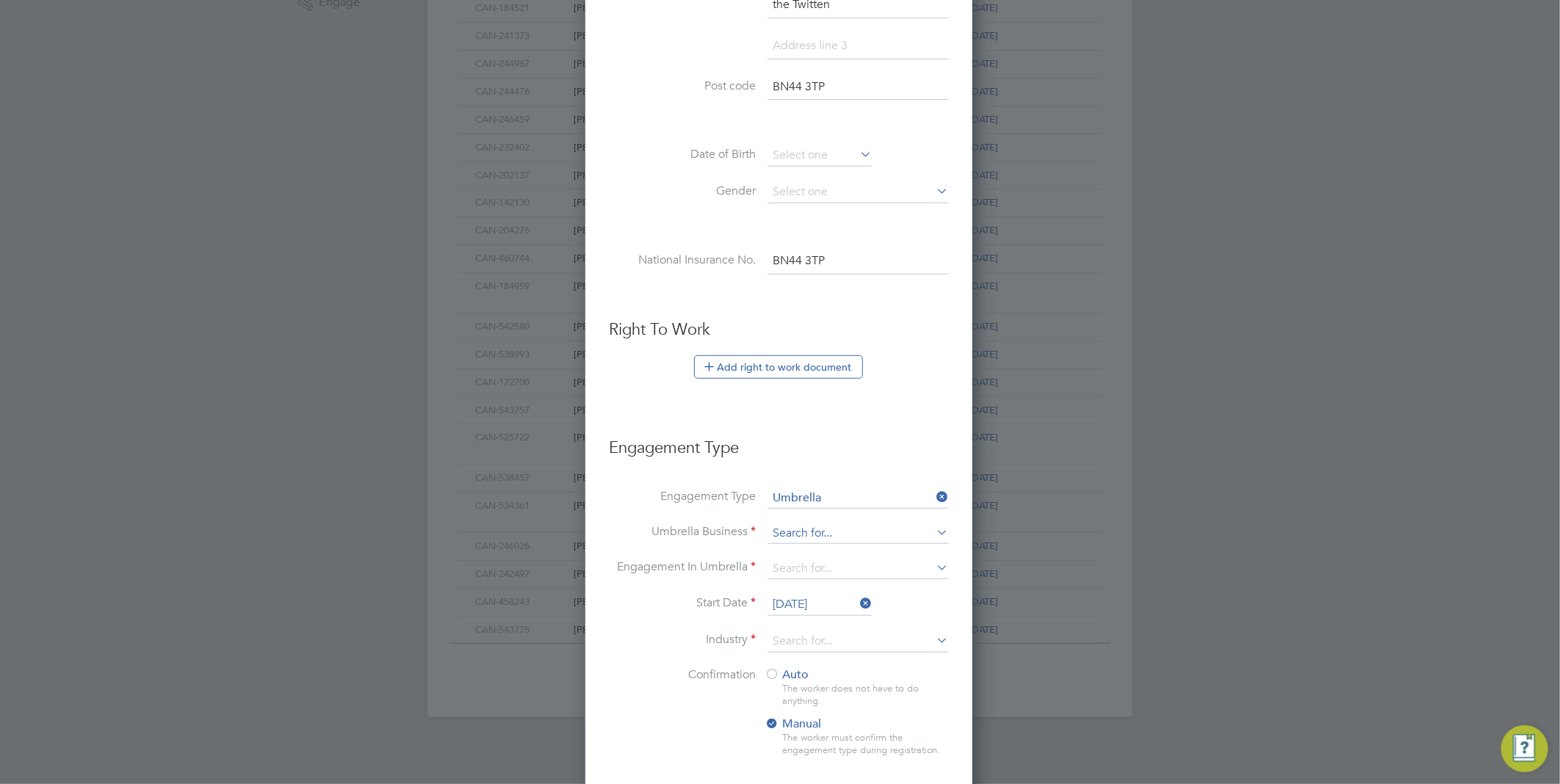
click at [802, 534] on input at bounding box center [858, 533] width 181 height 21
click at [861, 553] on li "[PERSON_NAME] hire DNP Limited" at bounding box center [866, 554] width 200 height 22
type input "Sapphire DNP Limited"
click at [835, 562] on input at bounding box center [858, 568] width 181 height 21
click at [842, 673] on li "PAYE Umbrella" at bounding box center [858, 673] width 183 height 22
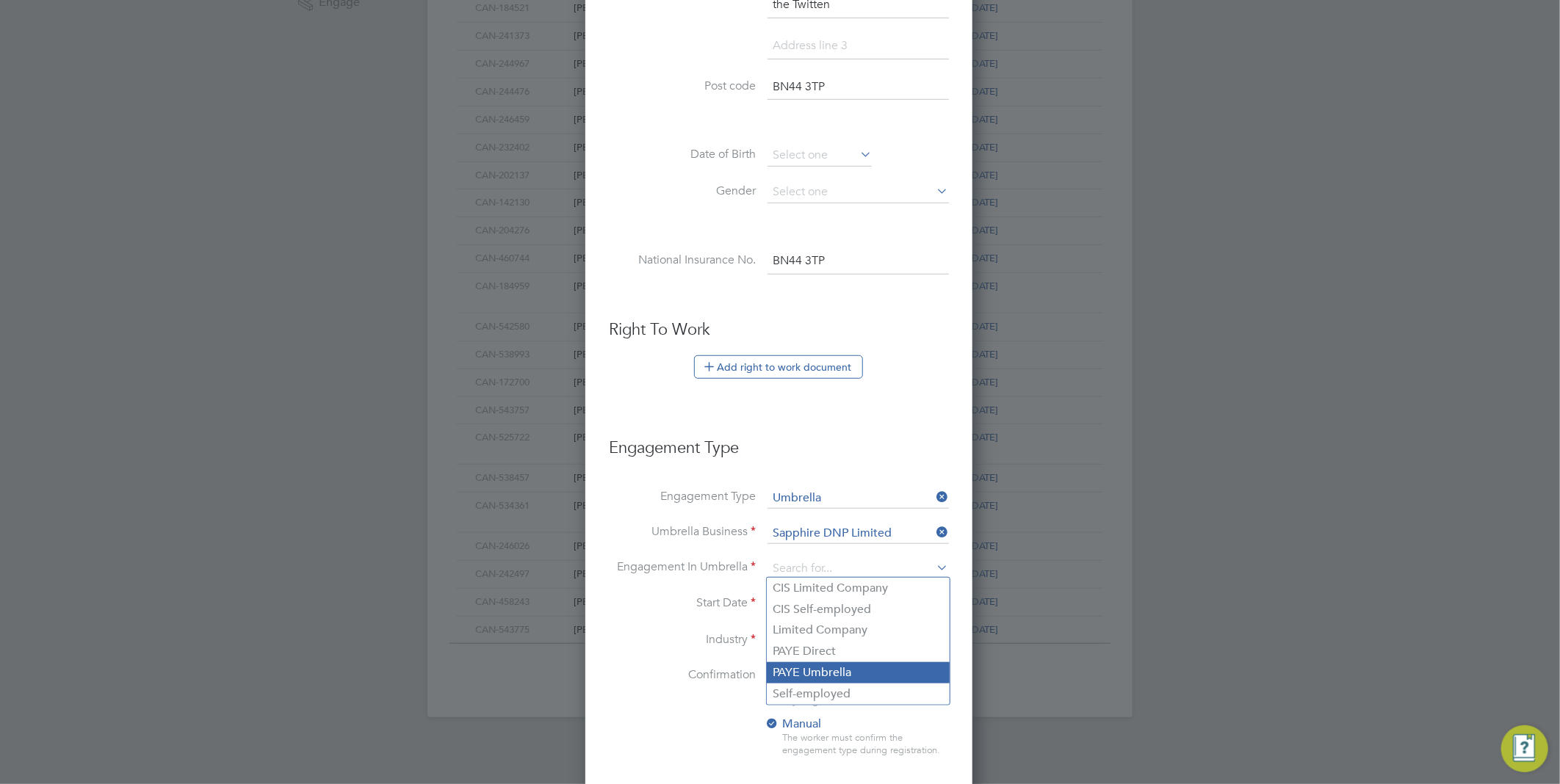
type input "PAYE Umbrella"
click at [808, 600] on input "[DATE]" at bounding box center [820, 605] width 104 height 22
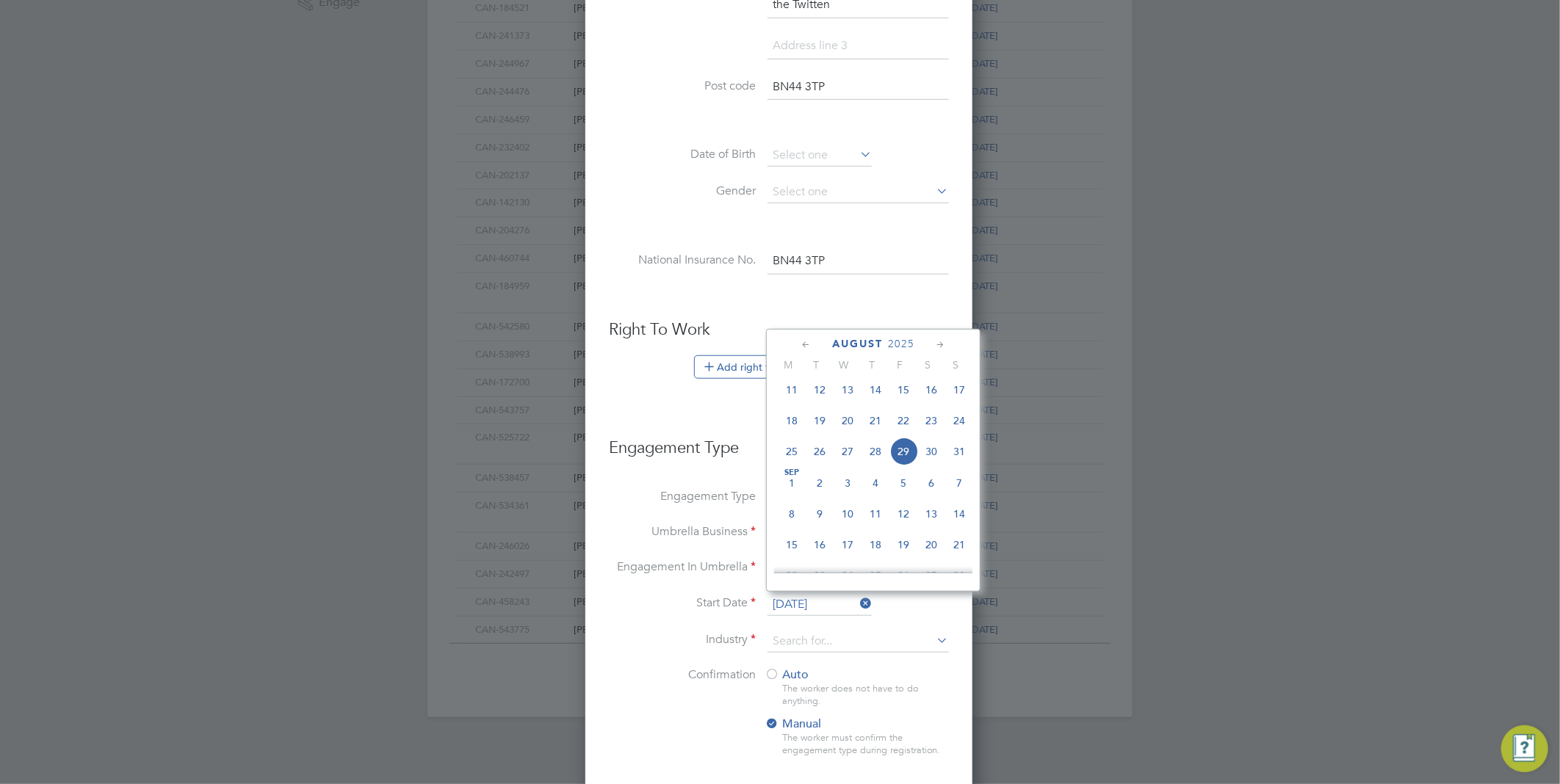
click at [789, 492] on span "[DATE]" at bounding box center [791, 483] width 28 height 28
type input "[DATE]"
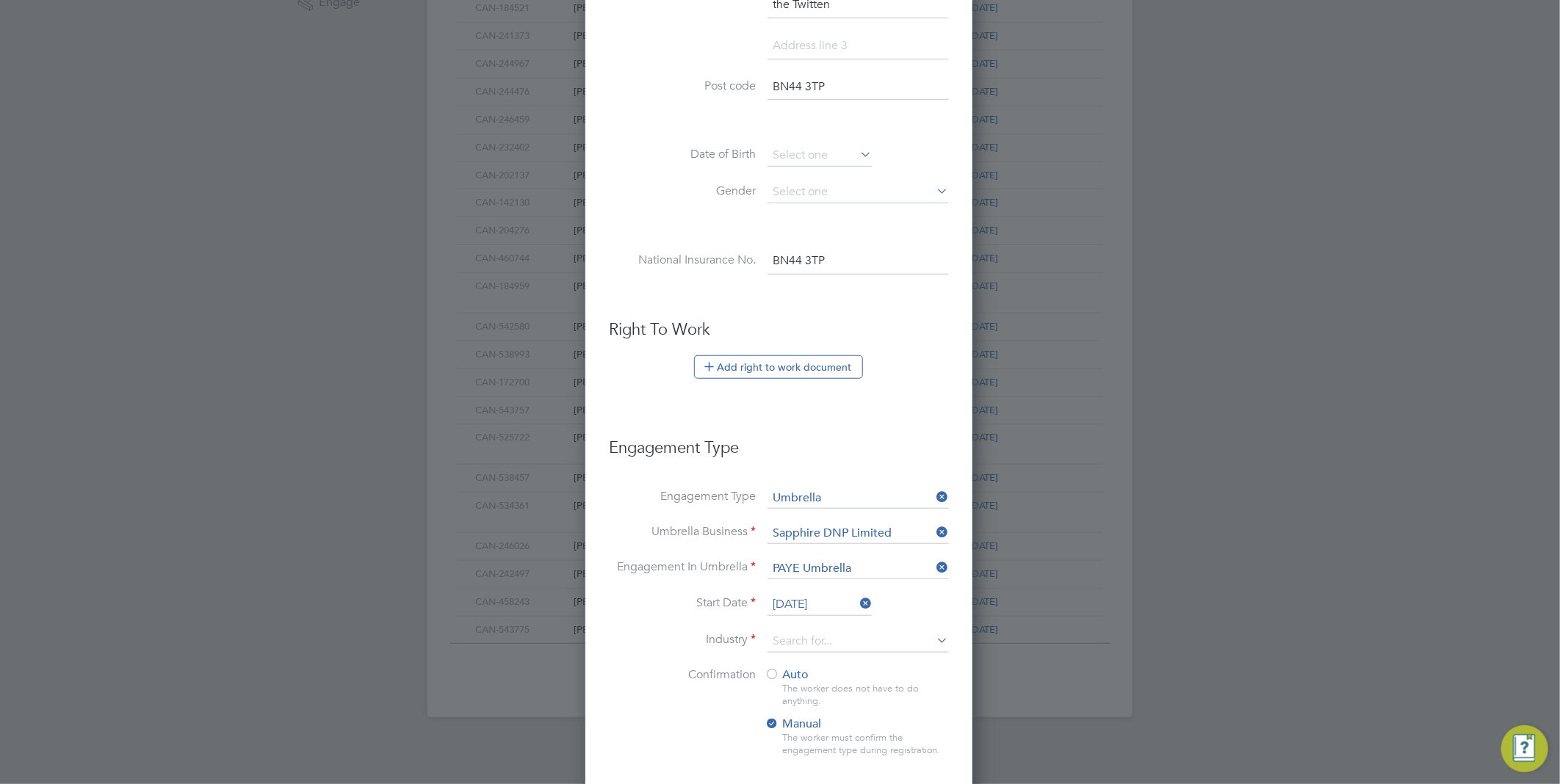
scroll to position [641, 0]
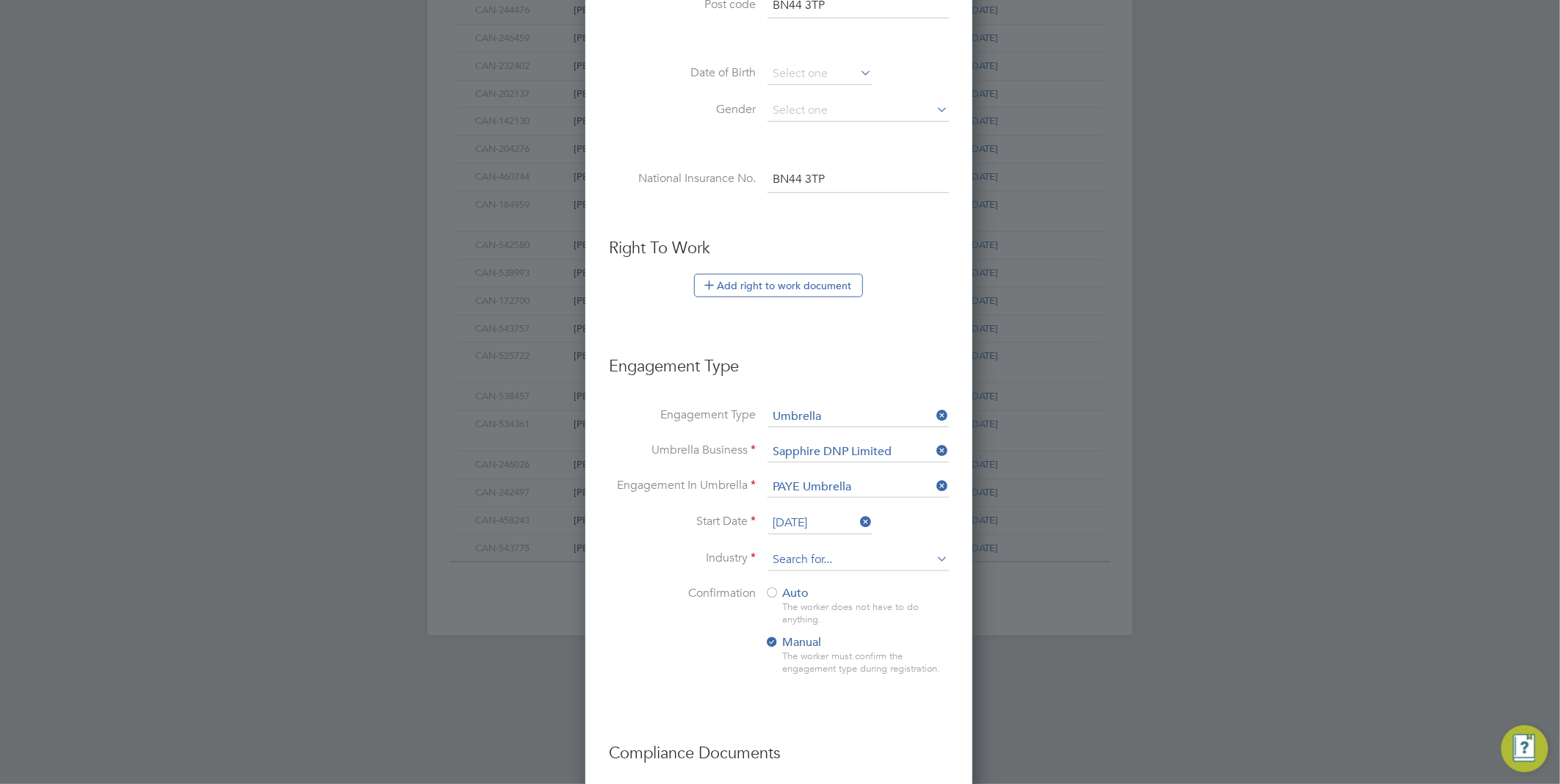
click at [816, 555] on input at bounding box center [858, 560] width 181 height 22
click at [830, 597] on li "Co nstruction" at bounding box center [858, 598] width 183 height 20
type input "Construction"
click at [919, 602] on div "The worker does not have to do anything." at bounding box center [865, 613] width 166 height 25
click at [770, 590] on div at bounding box center [772, 594] width 15 height 15
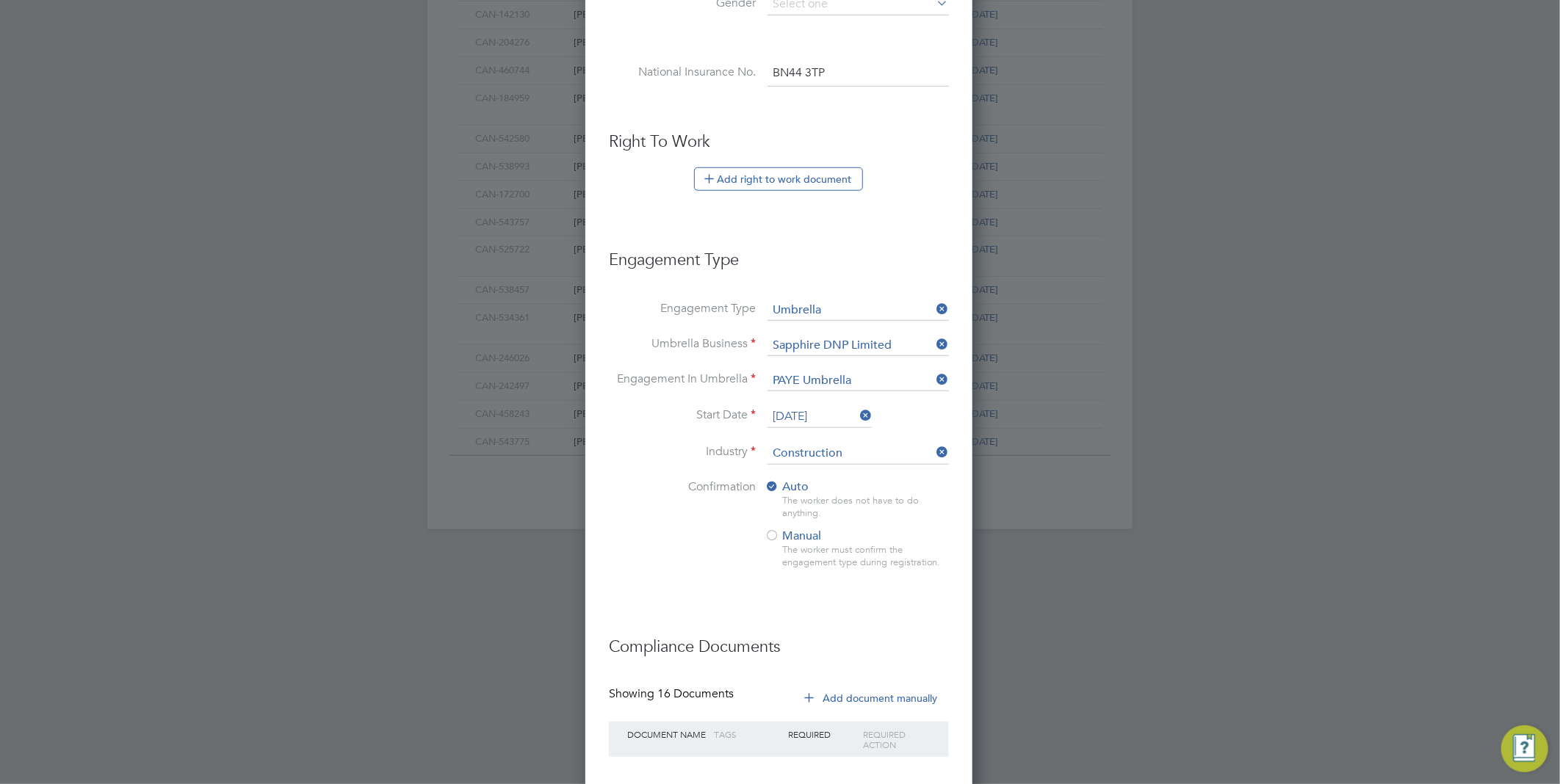
scroll to position [422, 0]
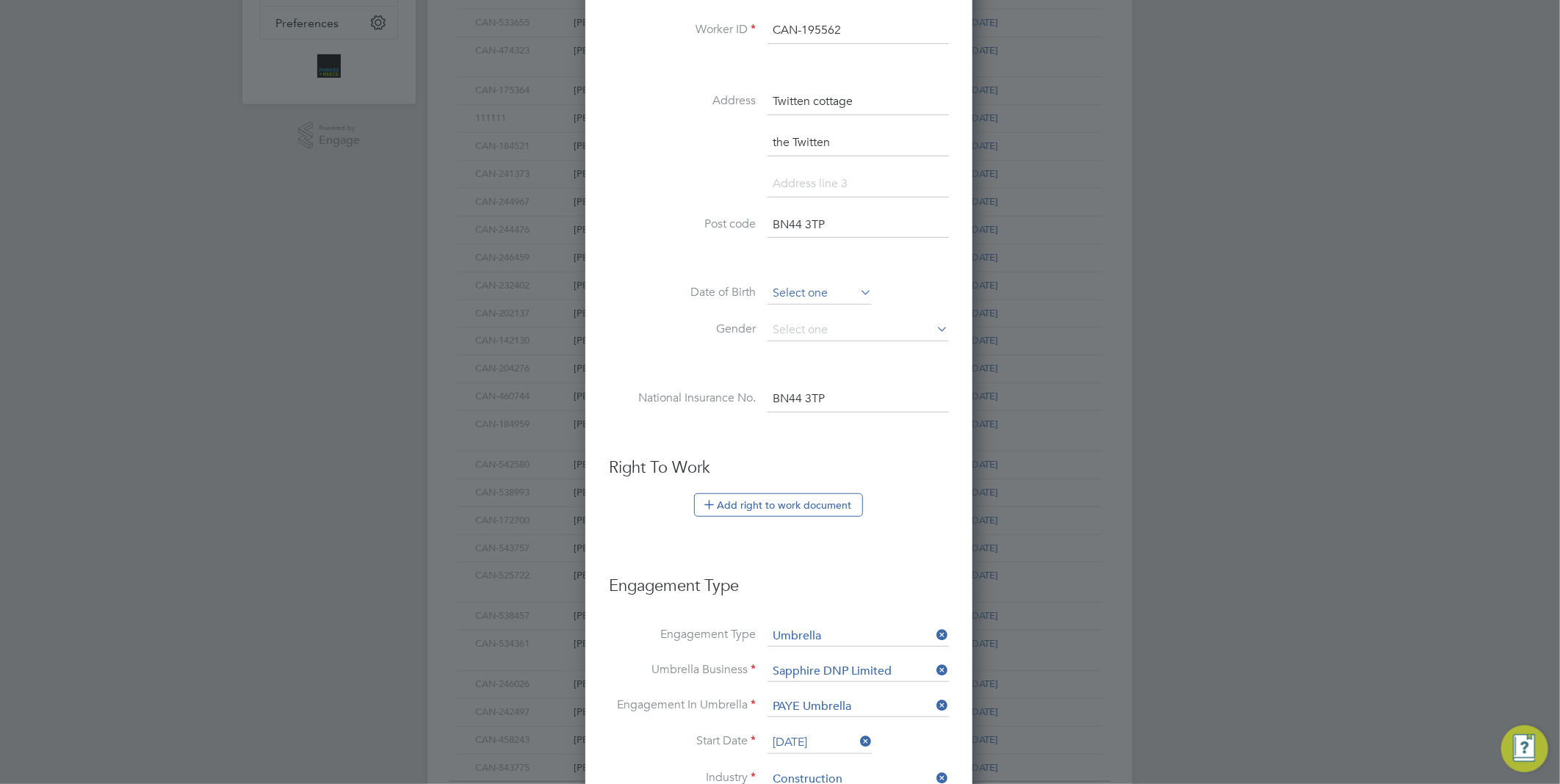
click at [816, 295] on input at bounding box center [820, 294] width 104 height 22
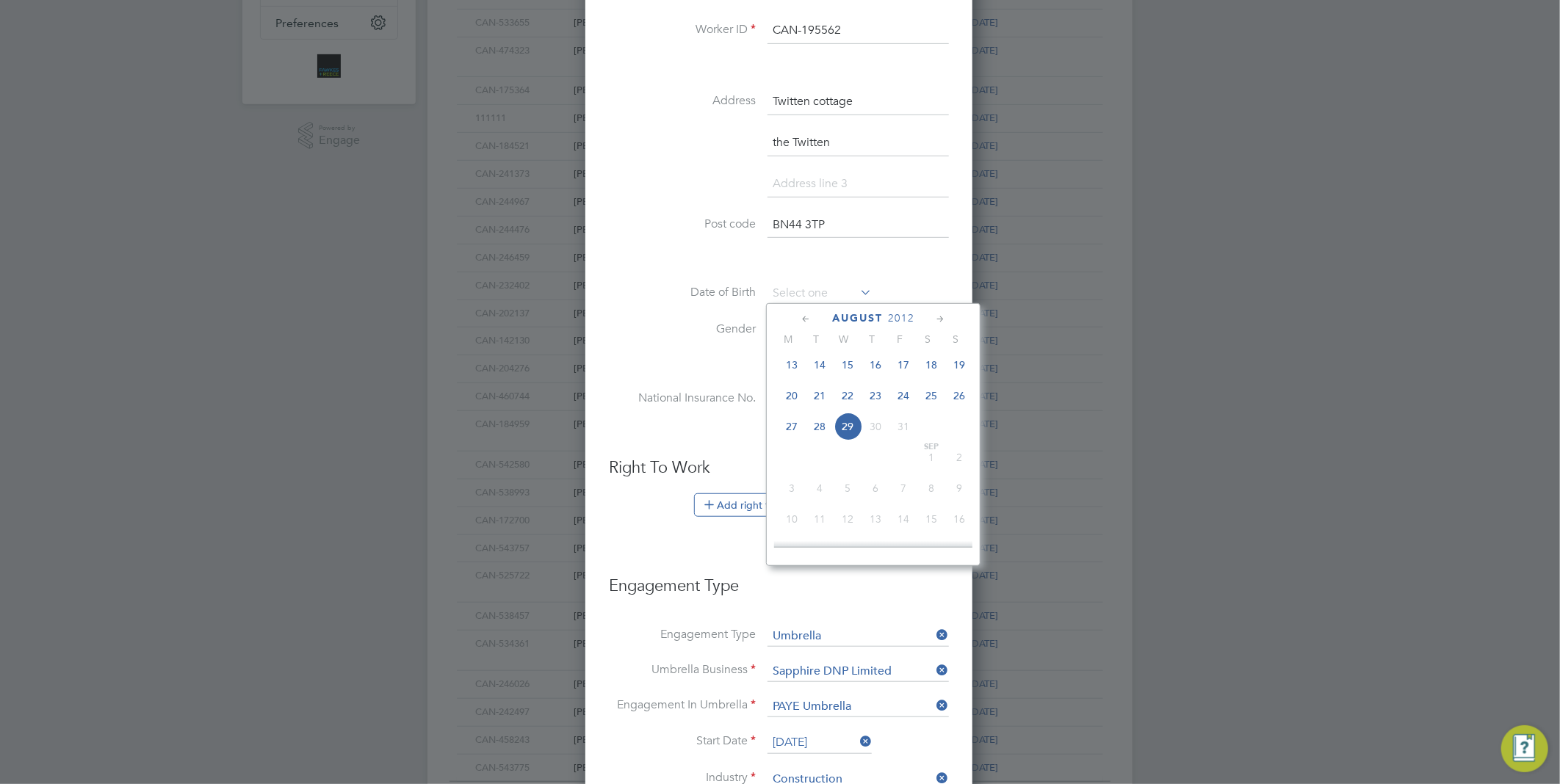
click at [875, 314] on span "August" at bounding box center [856, 318] width 50 height 13
click at [894, 318] on span "2025" at bounding box center [901, 318] width 27 height 13
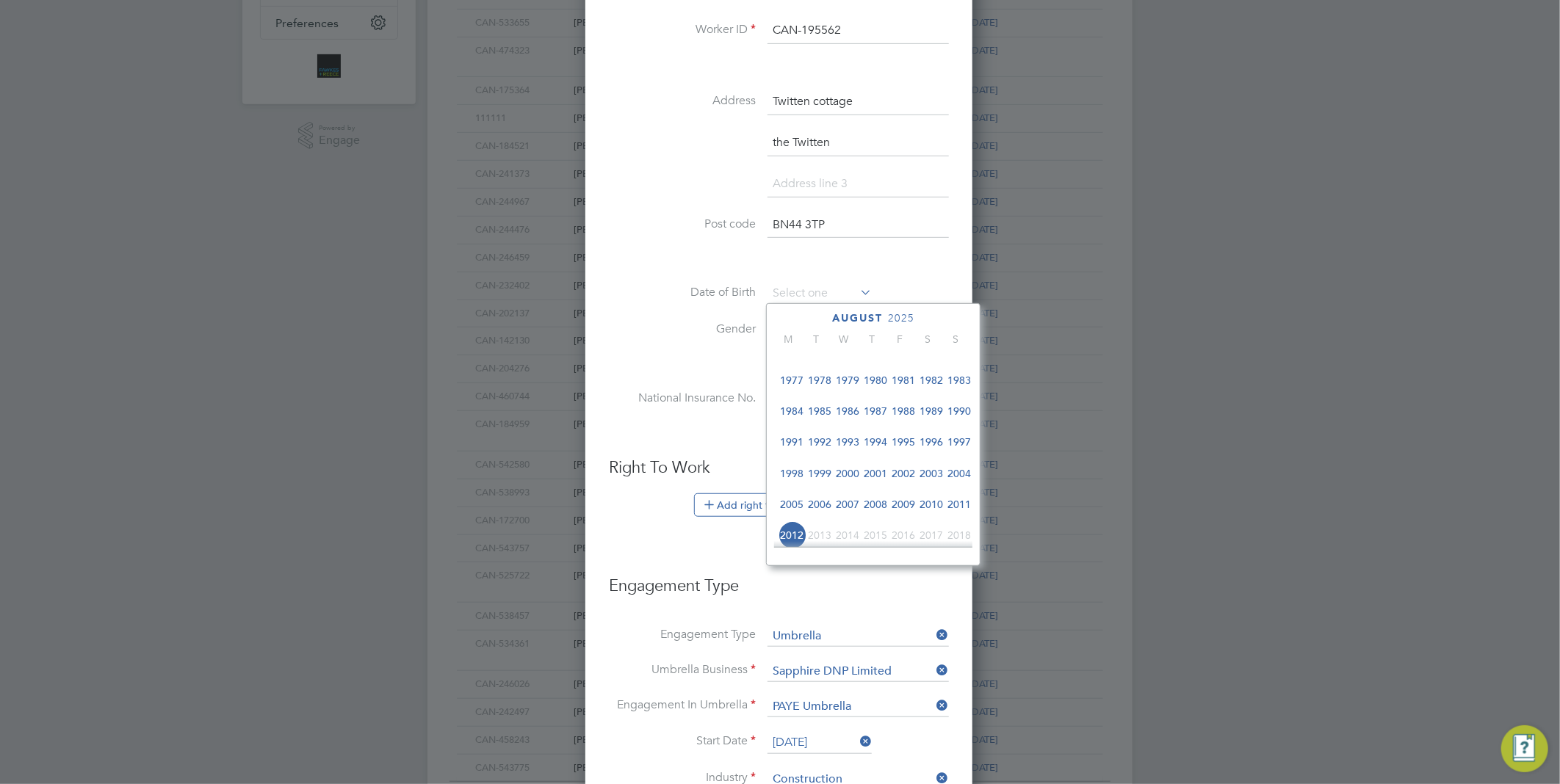
scroll to position [221, 0]
click at [825, 404] on span "1964" at bounding box center [820, 400] width 28 height 28
click at [794, 436] on span "9" at bounding box center [791, 433] width 28 height 28
type input "[DATE]"
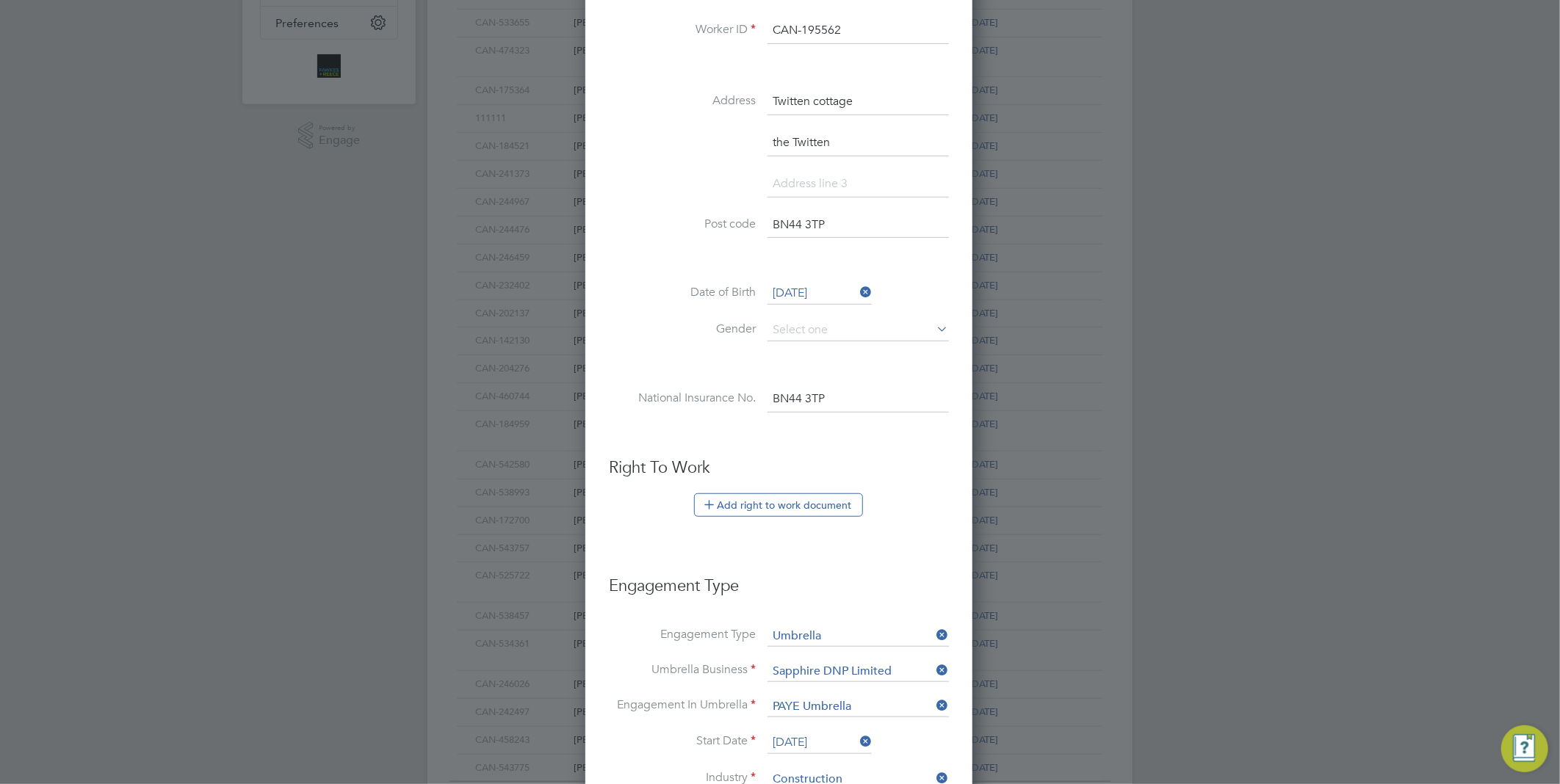
click at [874, 420] on li "National Insurance No. BN44 3TP" at bounding box center [779, 407] width 340 height 41
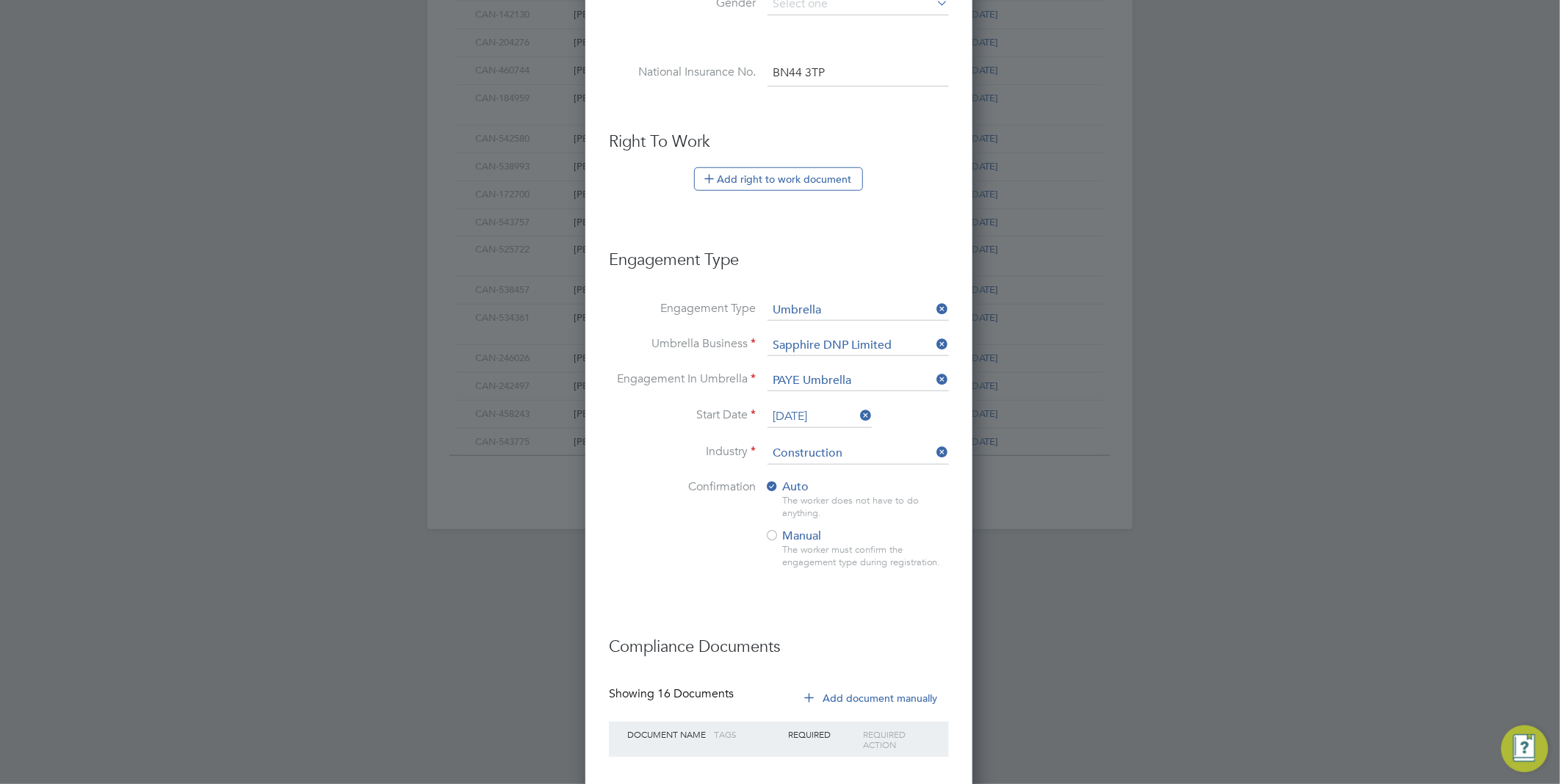
scroll to position [829, 0]
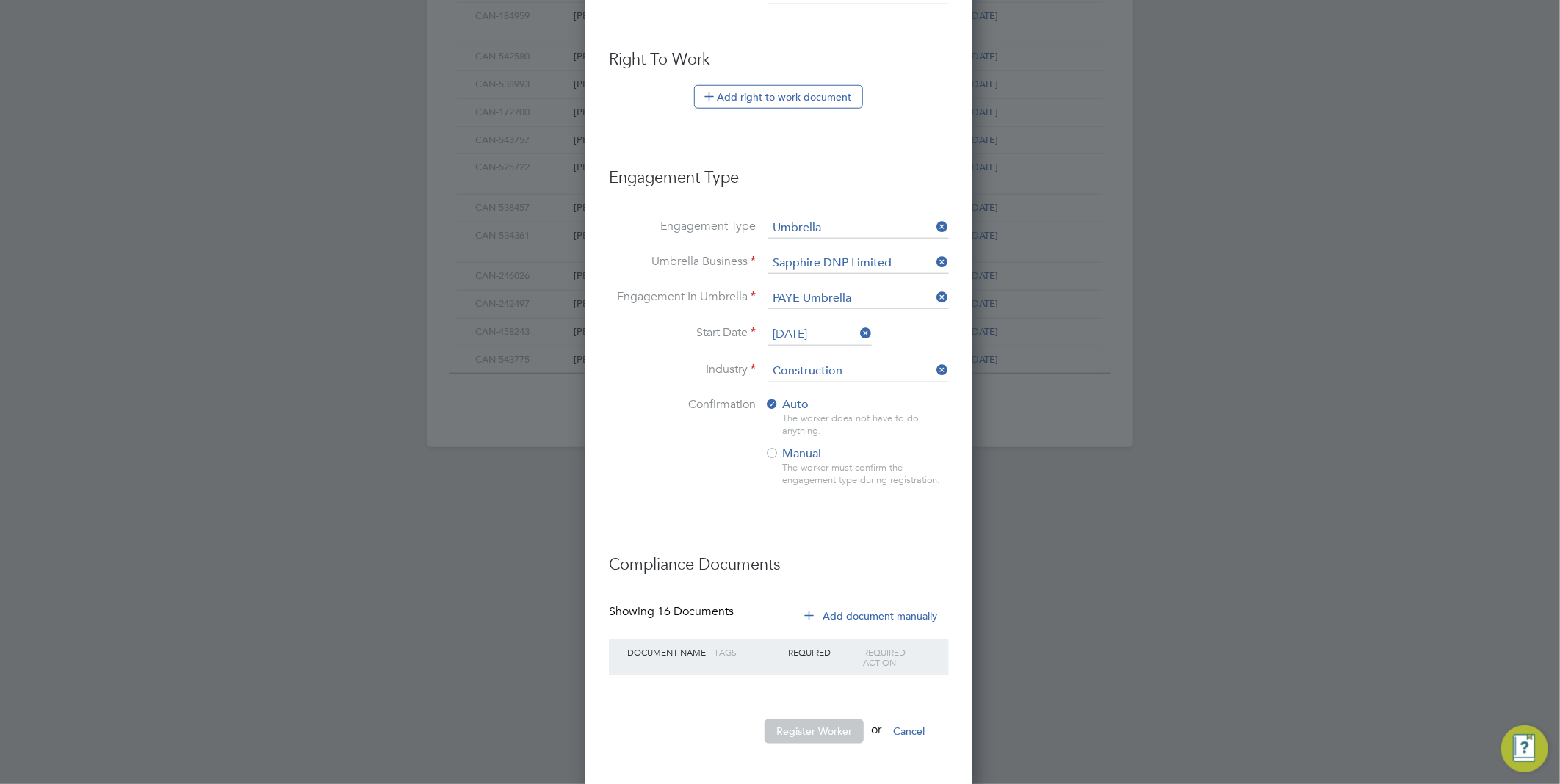
click at [743, 566] on h3 "Compliance Documents" at bounding box center [779, 557] width 340 height 36
click at [810, 524] on ul "New Worker Mandatory Fields Email [EMAIL_ADDRESS][DOMAIN_NAME] Mobile No 079412…" at bounding box center [779, 2] width 340 height 1512
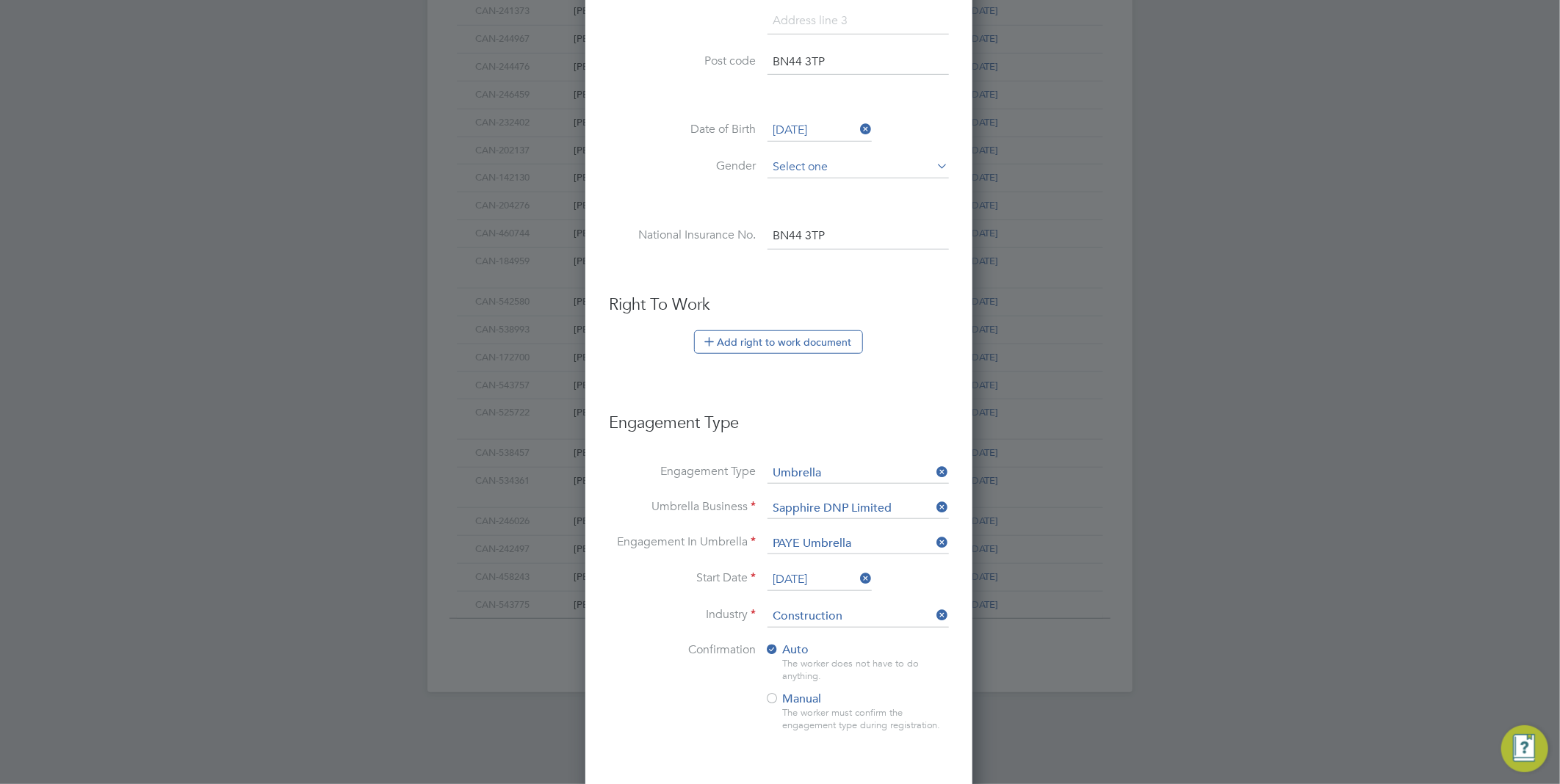
click at [803, 170] on input at bounding box center [858, 167] width 181 height 22
click at [797, 192] on li "[DEMOGRAPHIC_DATA]" at bounding box center [858, 186] width 183 height 19
type input "[DEMOGRAPHIC_DATA]"
click at [894, 294] on h3 "Right To Work" at bounding box center [779, 305] width 340 height 22
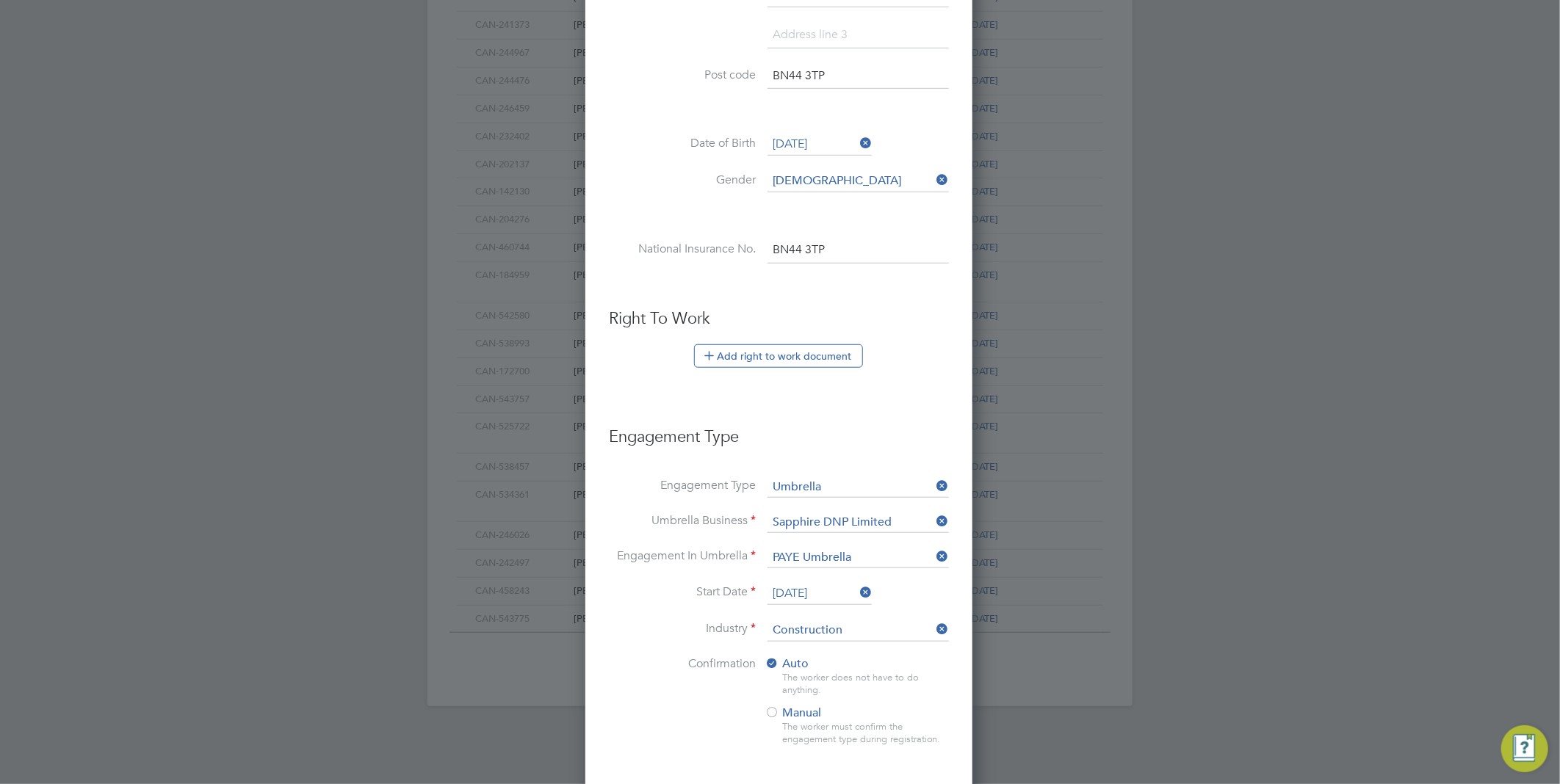
scroll to position [489, 0]
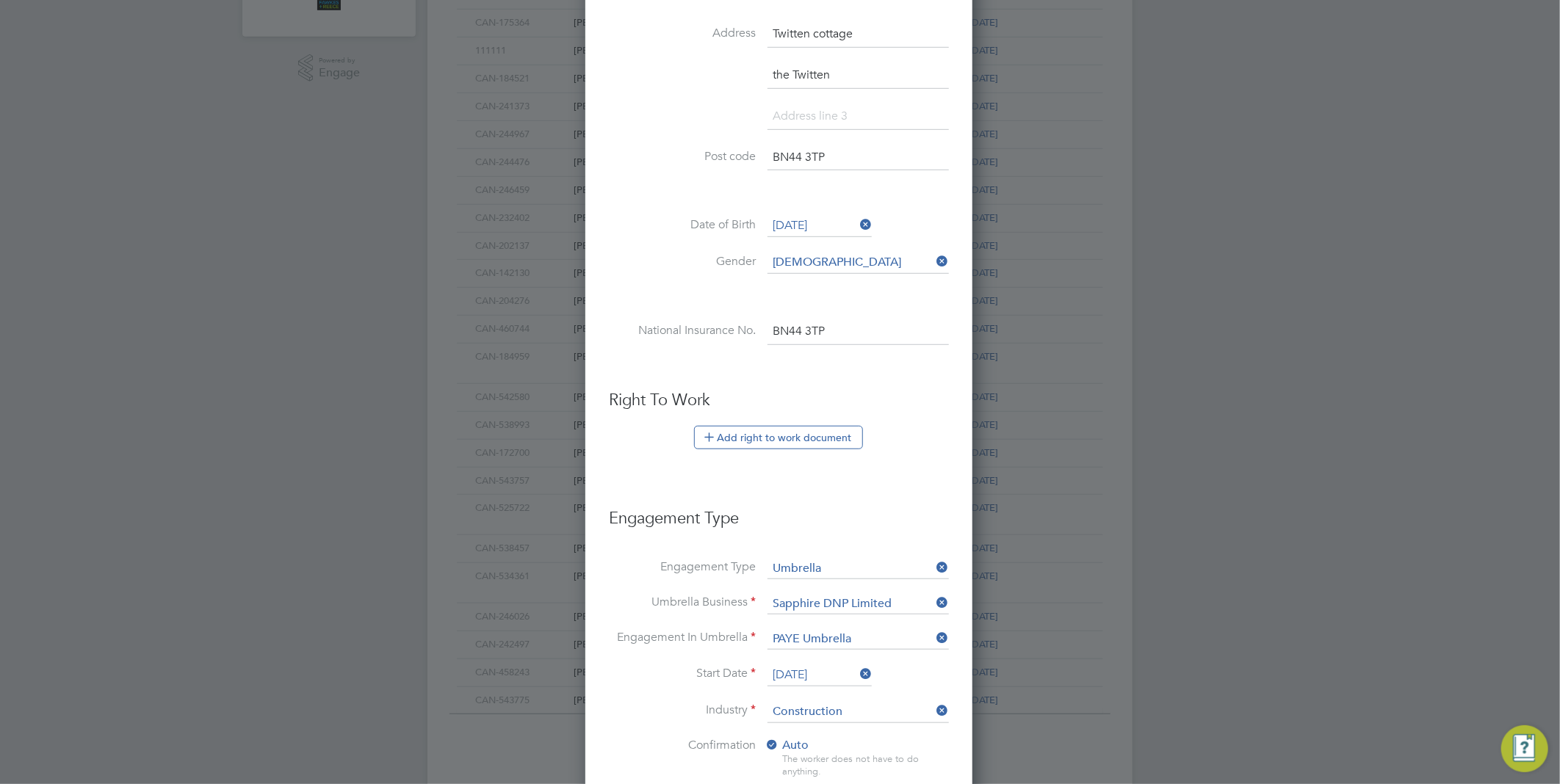
click at [806, 160] on input "BN44 3TP" at bounding box center [858, 158] width 181 height 27
click at [893, 493] on h3 "Engagement Type" at bounding box center [779, 511] width 340 height 36
click at [801, 155] on input "BN44 3TP" at bounding box center [858, 158] width 181 height 27
click at [804, 155] on input "BN44 3TP" at bounding box center [858, 158] width 181 height 27
type input "BN44 3TP"
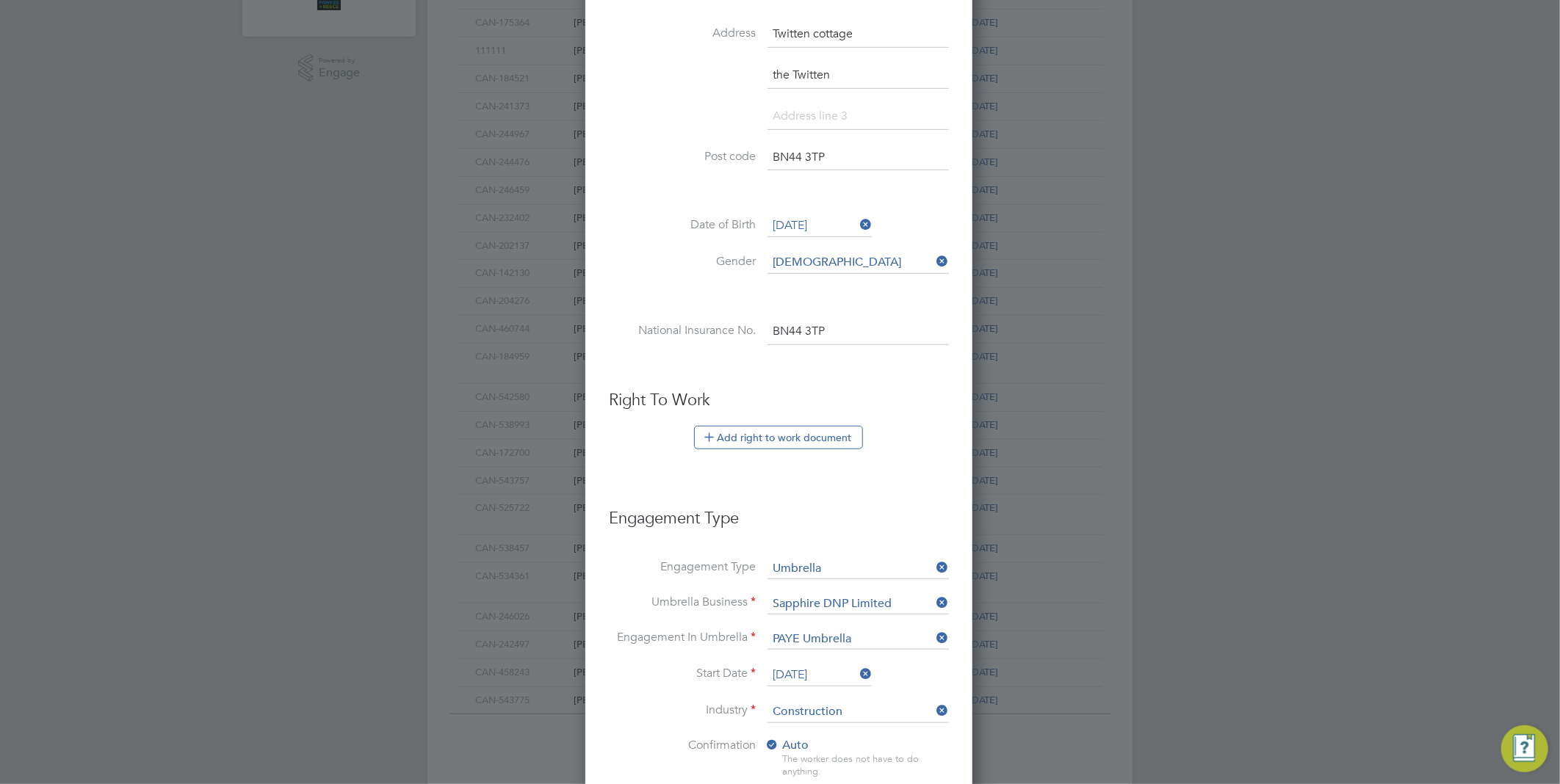
click at [870, 370] on li at bounding box center [779, 367] width 340 height 16
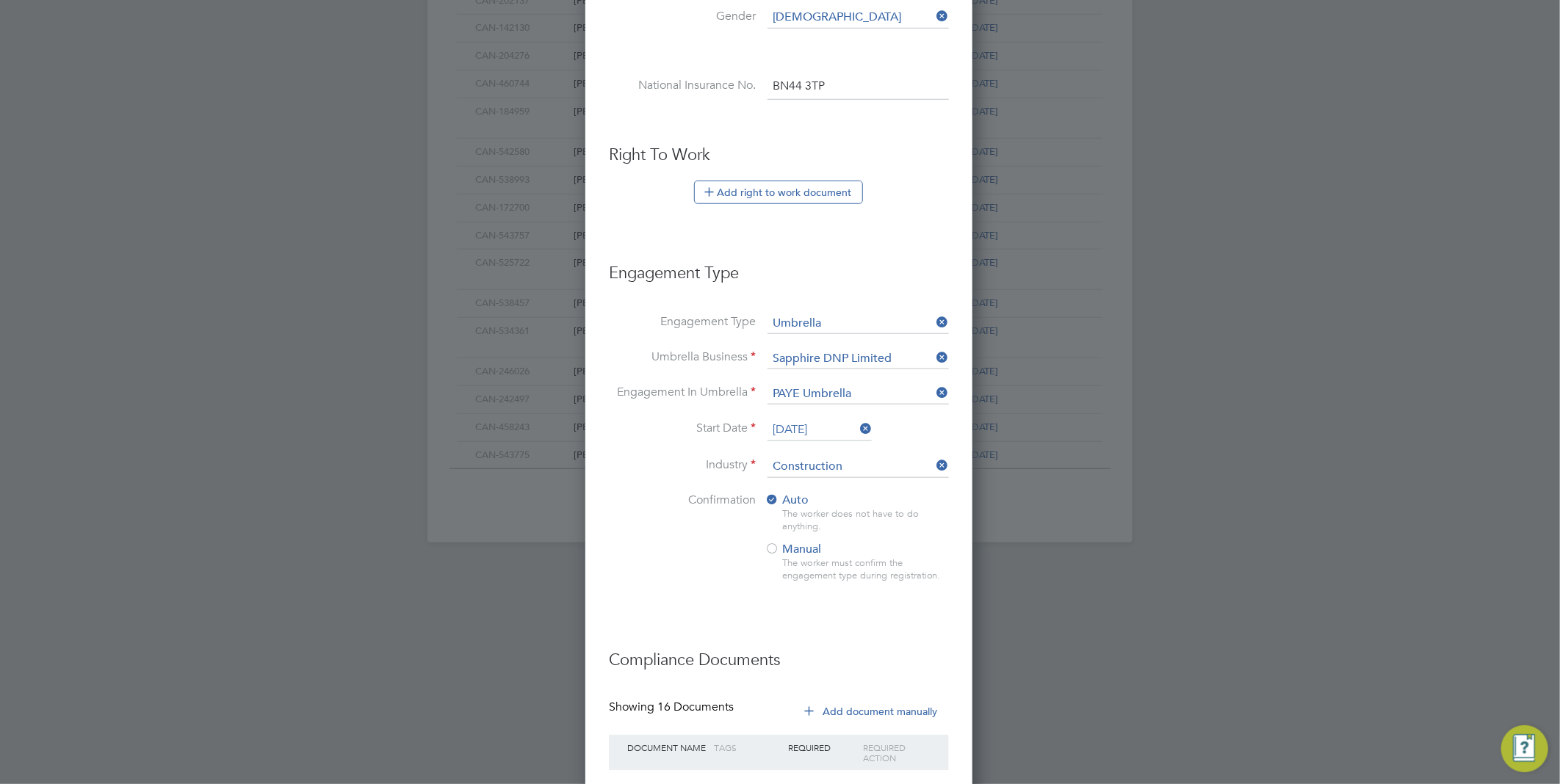
scroll to position [829, 0]
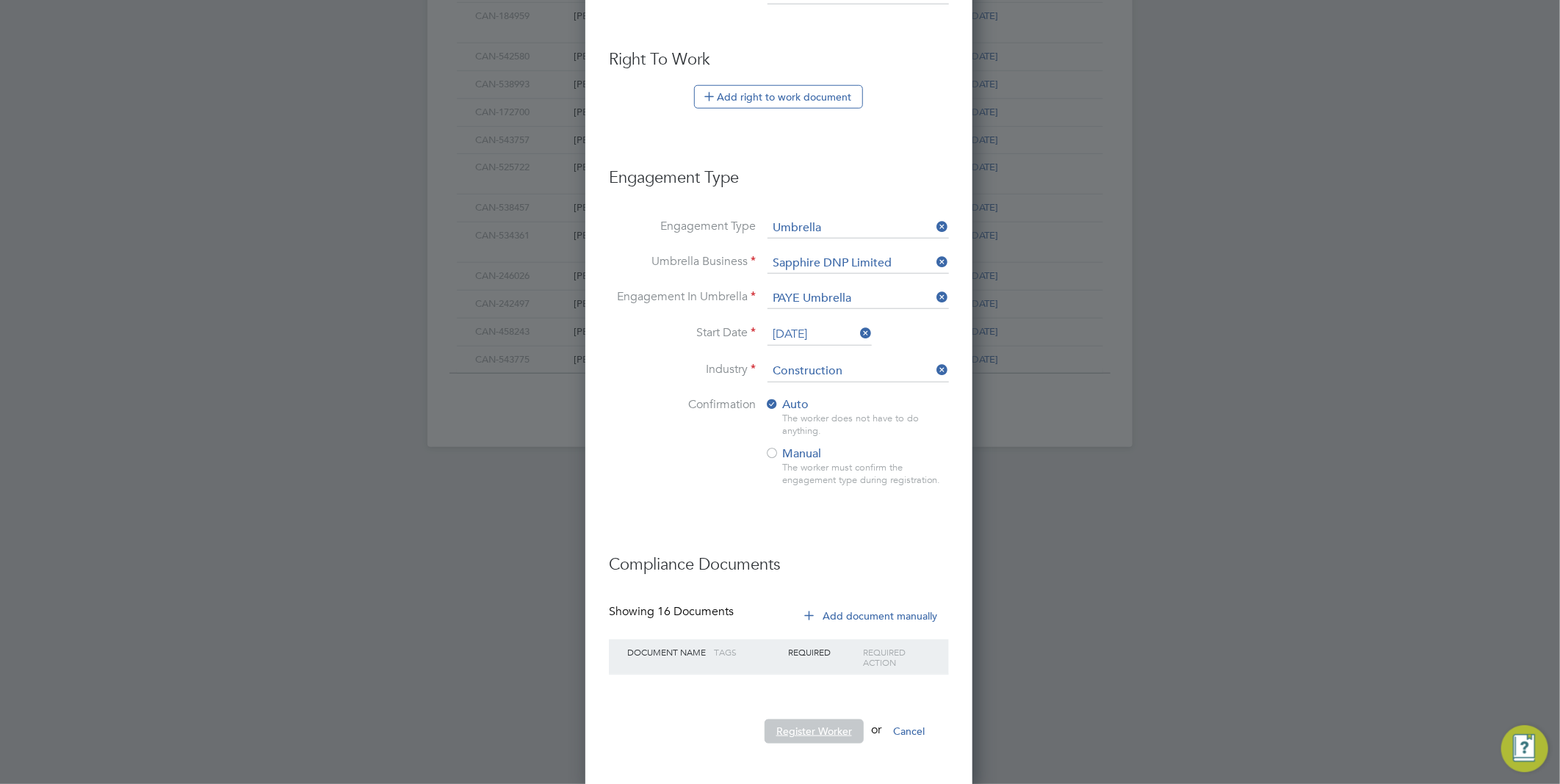
click at [825, 728] on button "Register Worker" at bounding box center [814, 731] width 100 height 24
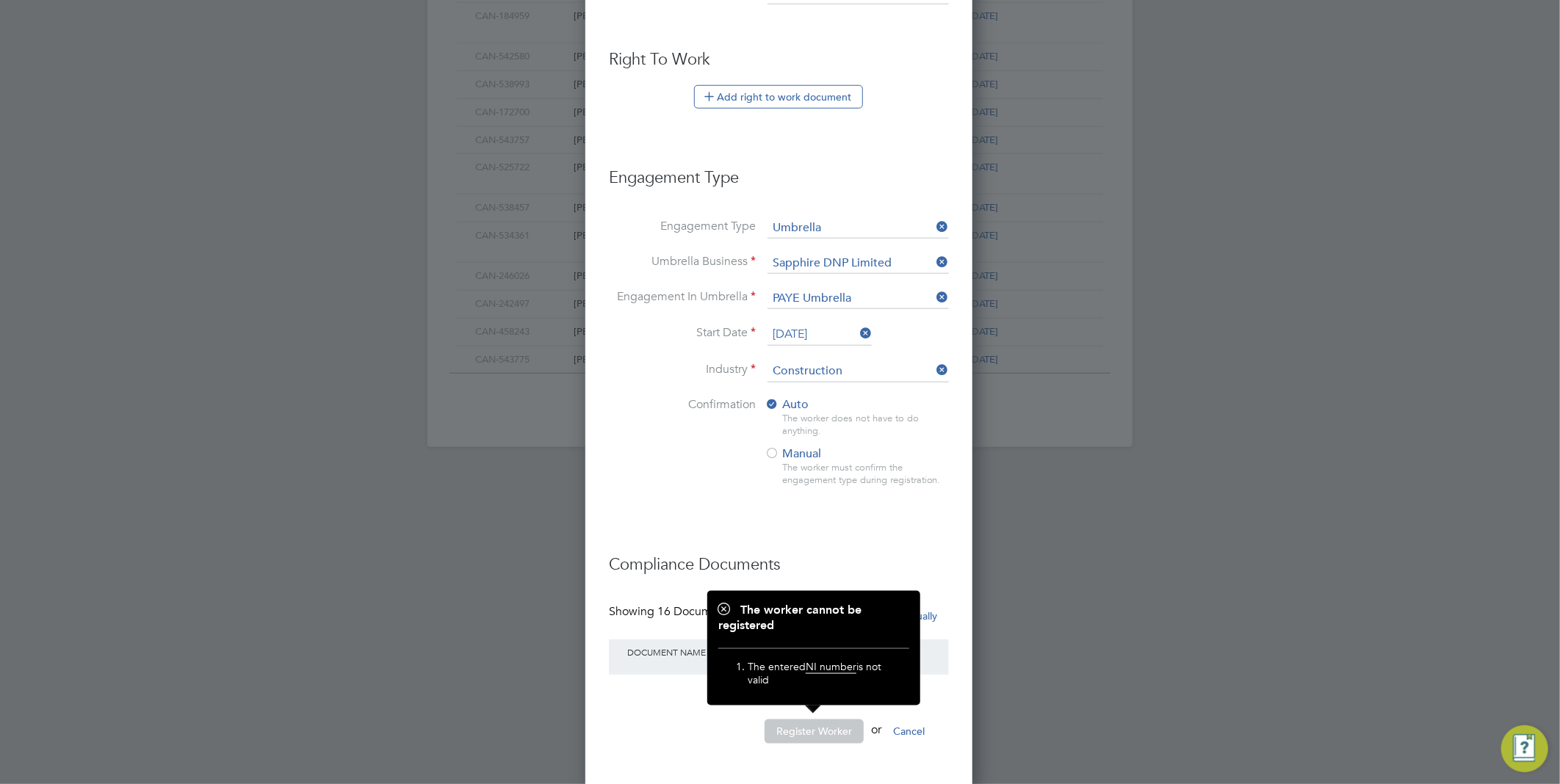
click at [818, 544] on h3 "Compliance Documents" at bounding box center [779, 557] width 340 height 36
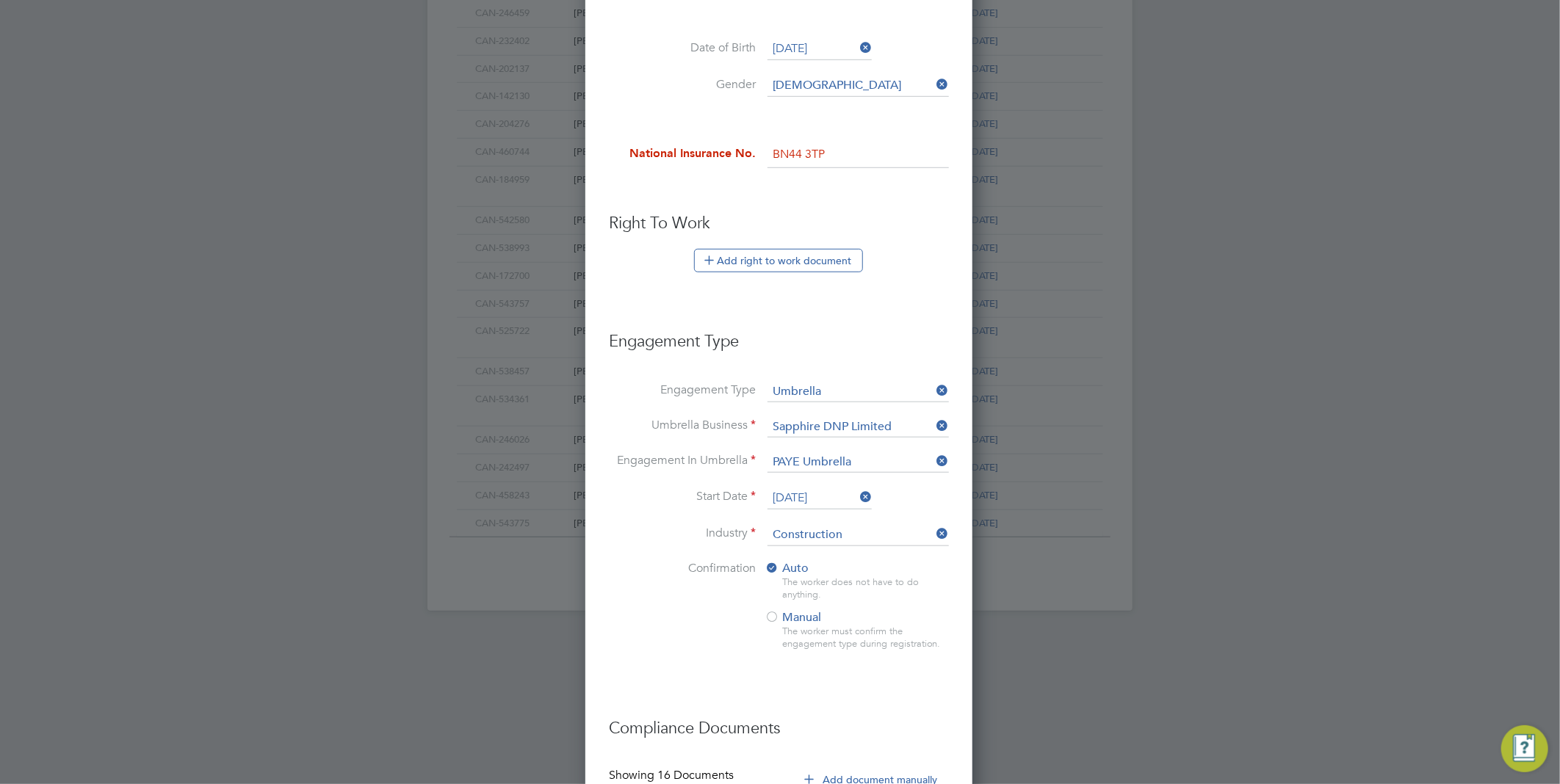
scroll to position [503, 0]
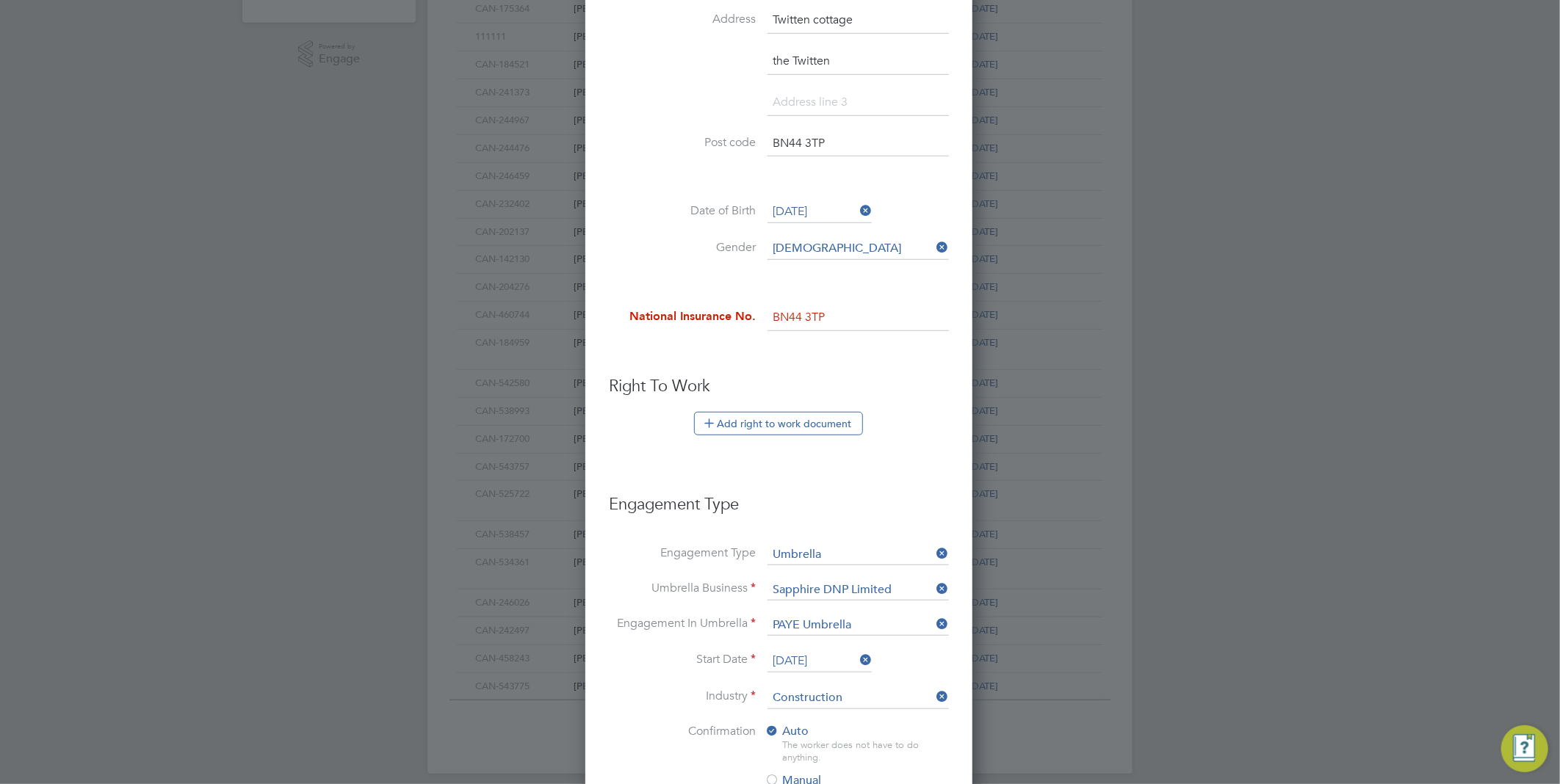
drag, startPoint x: 847, startPoint y: 307, endPoint x: 754, endPoint y: 310, distance: 93.0
click at [754, 310] on li "National Insurance No. BN44 3TP" at bounding box center [779, 325] width 340 height 41
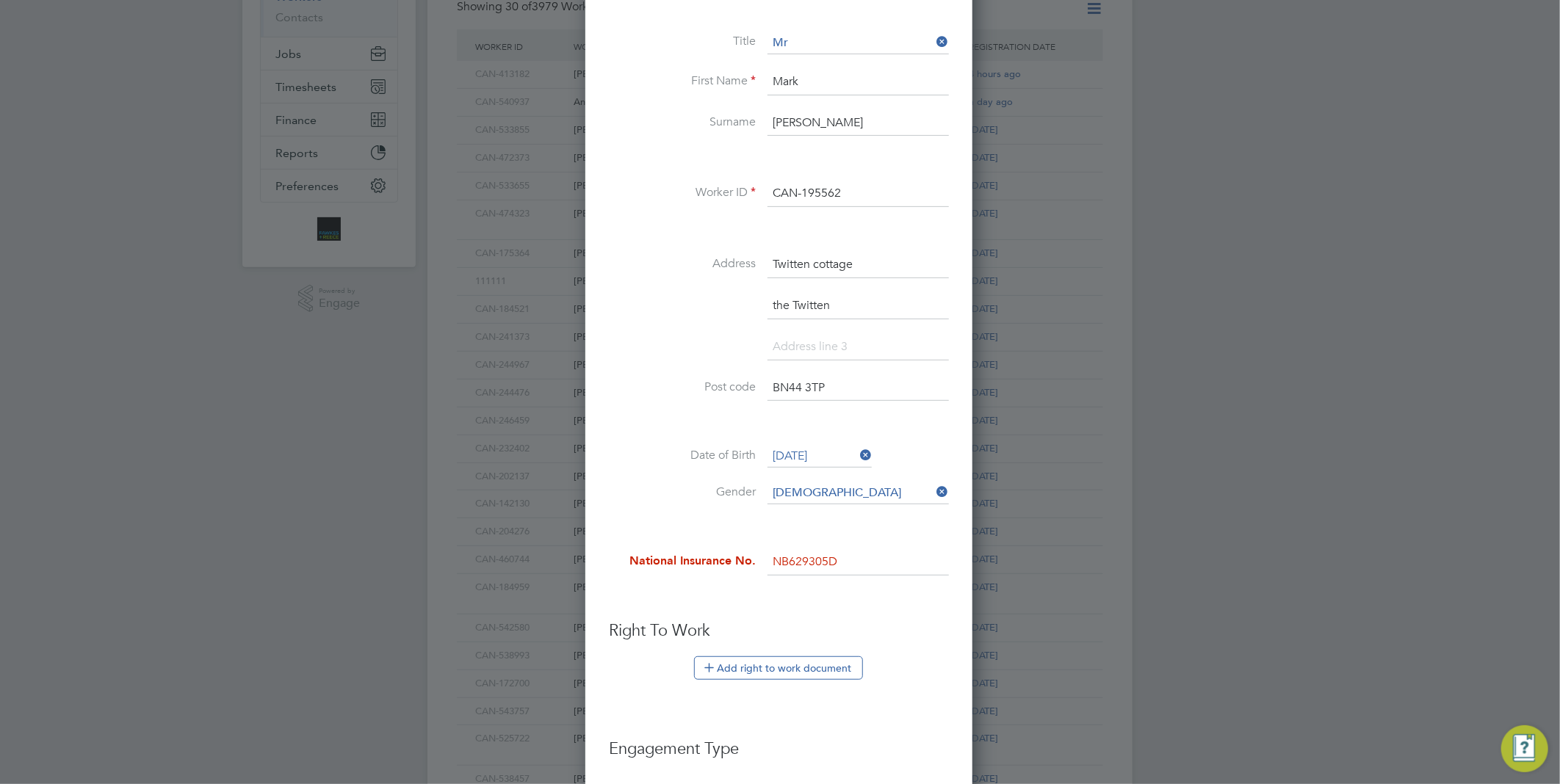
type input "NB 62 93 05 D"
click at [840, 621] on h3 "Right To Work" at bounding box center [779, 631] width 340 height 22
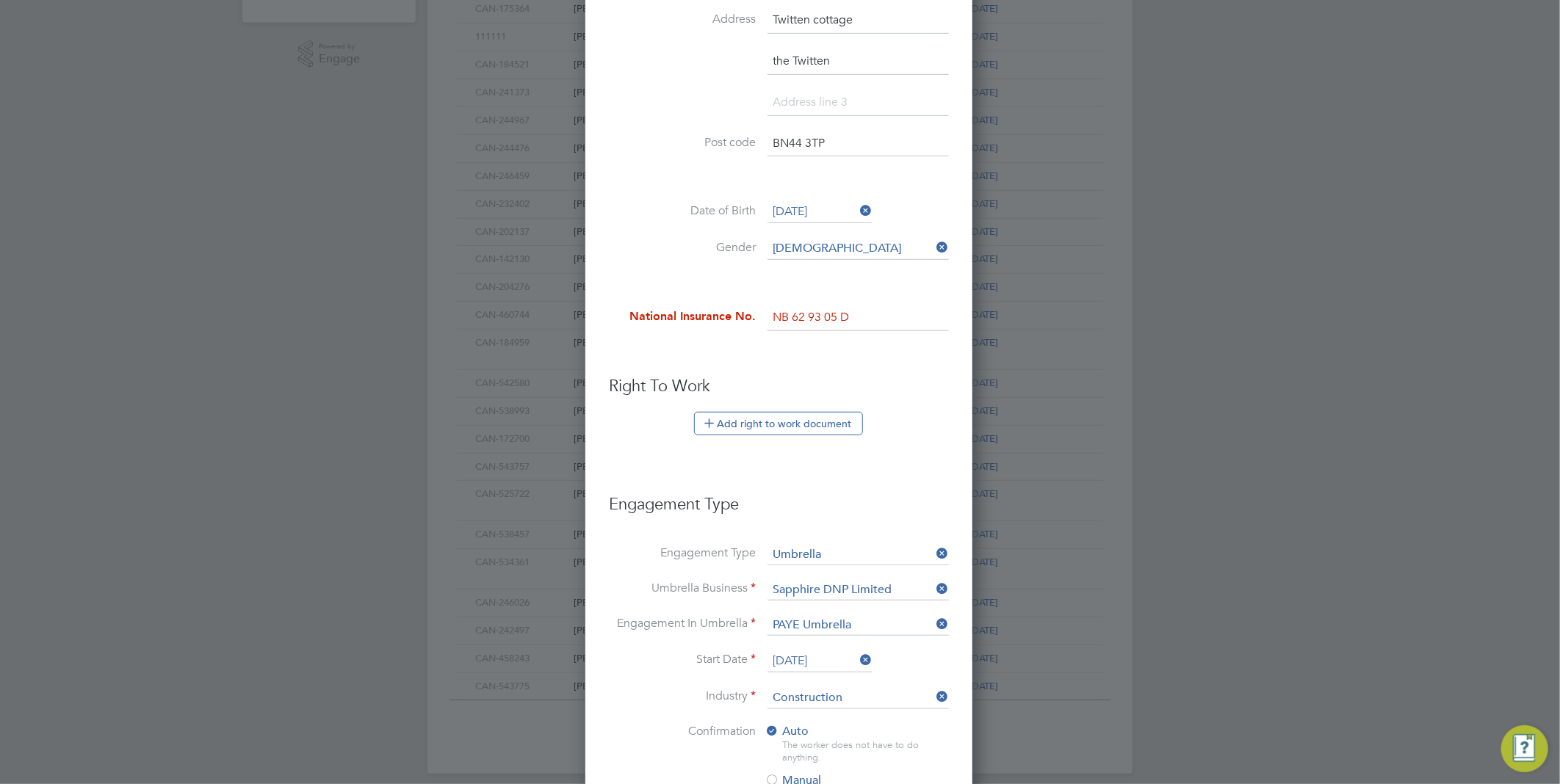
click at [875, 517] on li "Engagement Type" at bounding box center [779, 512] width 340 height 65
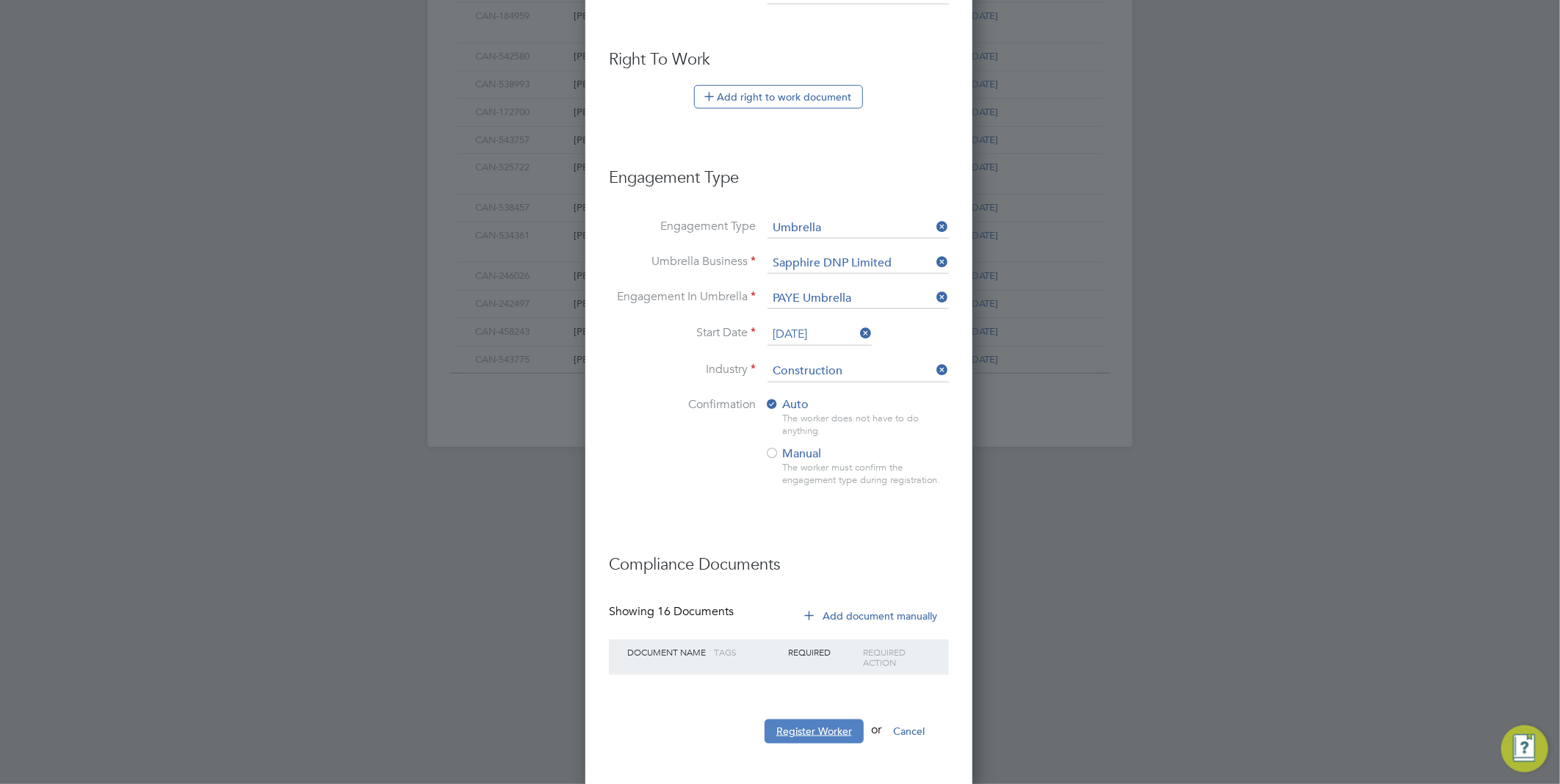
click at [809, 721] on button "Register Worker" at bounding box center [814, 731] width 100 height 24
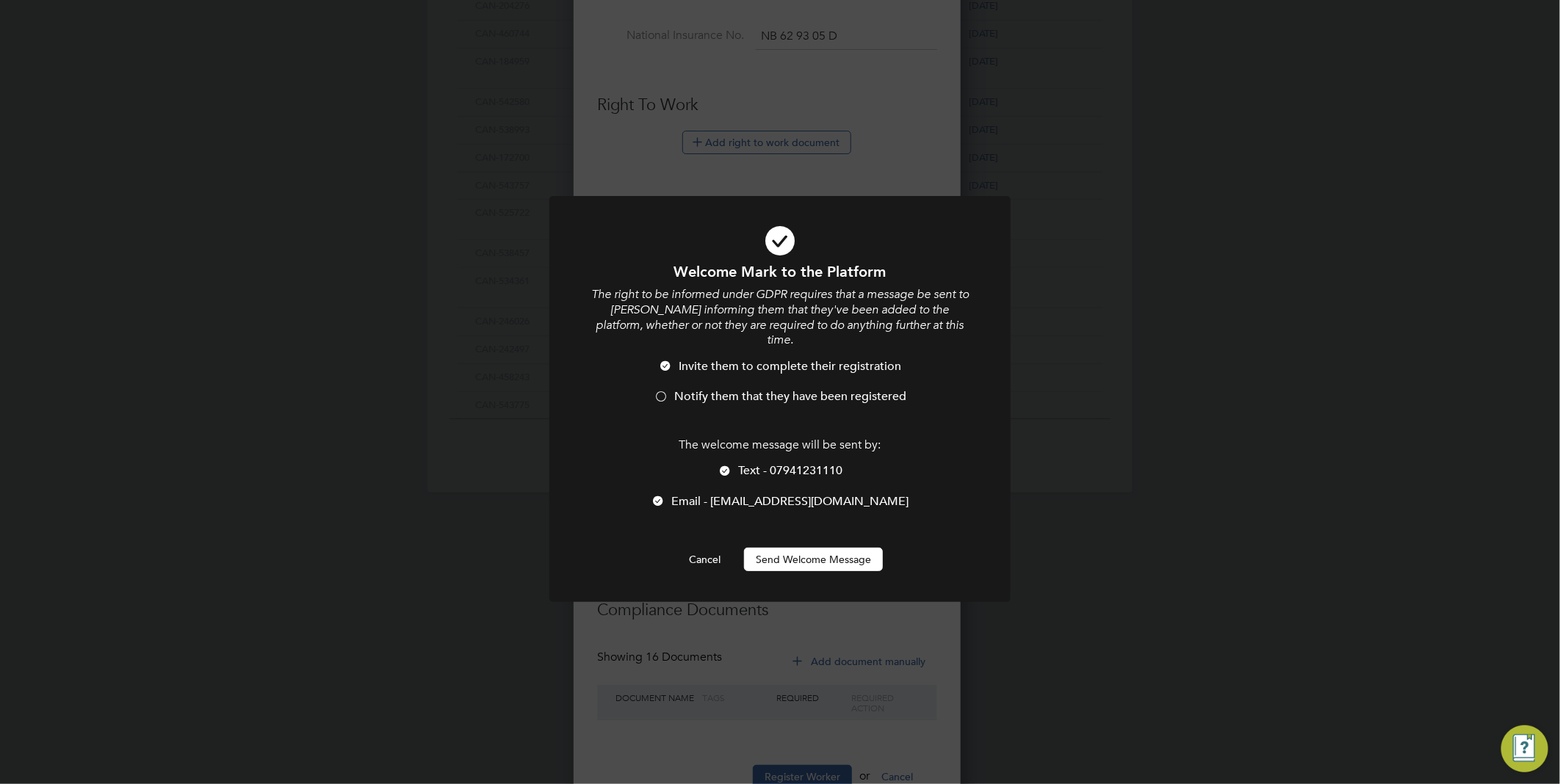
scroll to position [1558, 390]
click at [783, 389] on span "Notify them that they have been registered" at bounding box center [790, 396] width 233 height 15
click at [809, 548] on button "Send Welcome Message" at bounding box center [813, 559] width 139 height 24
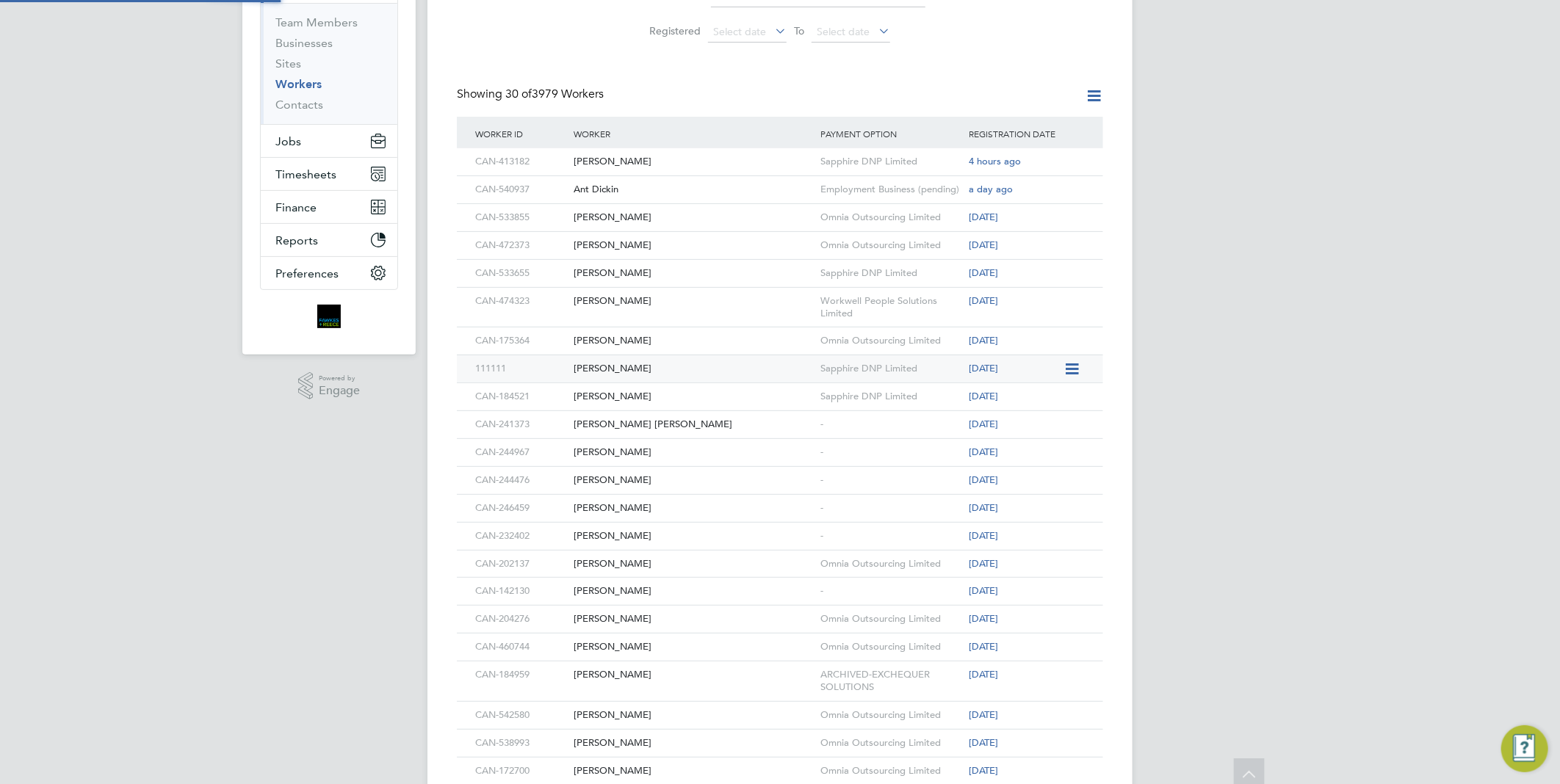
scroll to position [0, 0]
